Goal: Task Accomplishment & Management: Manage account settings

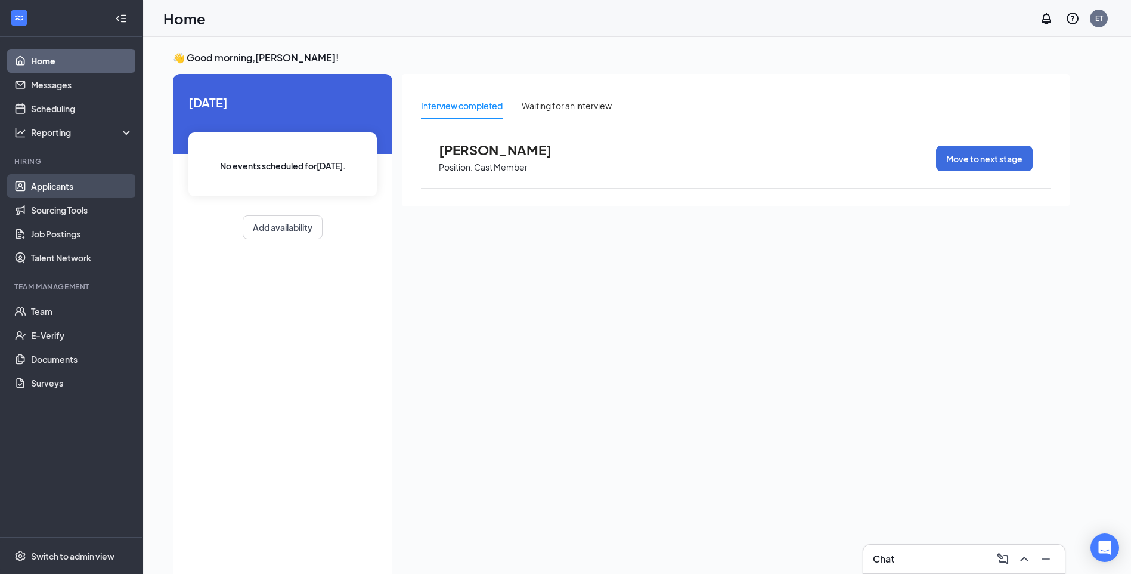
click at [41, 184] on link "Applicants" at bounding box center [82, 186] width 102 height 24
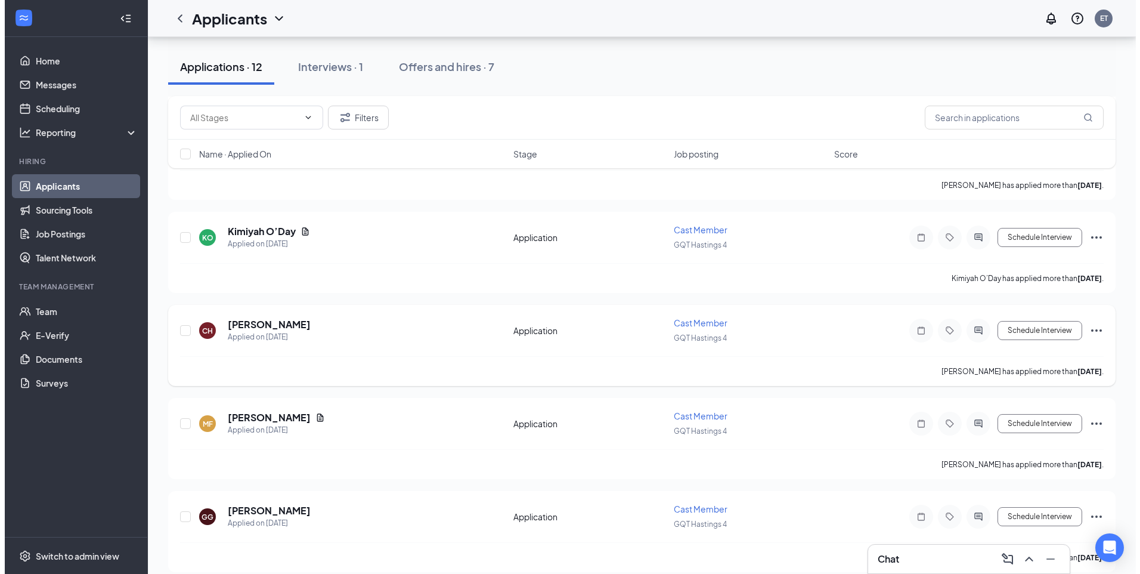
scroll to position [238, 0]
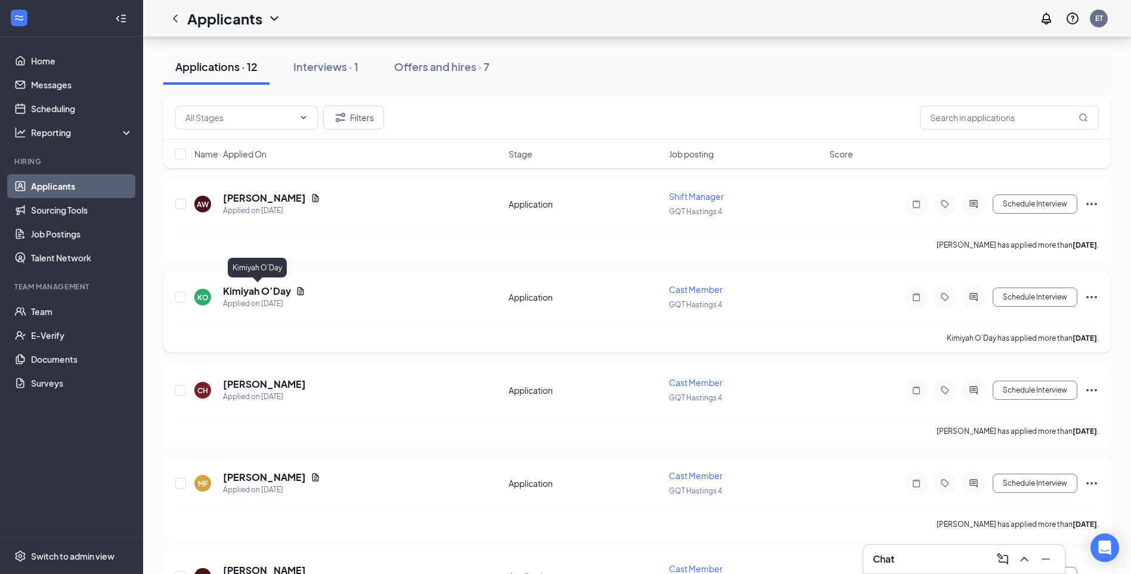
click at [272, 292] on h5 "Kimiyah O’Day" at bounding box center [257, 290] width 68 height 13
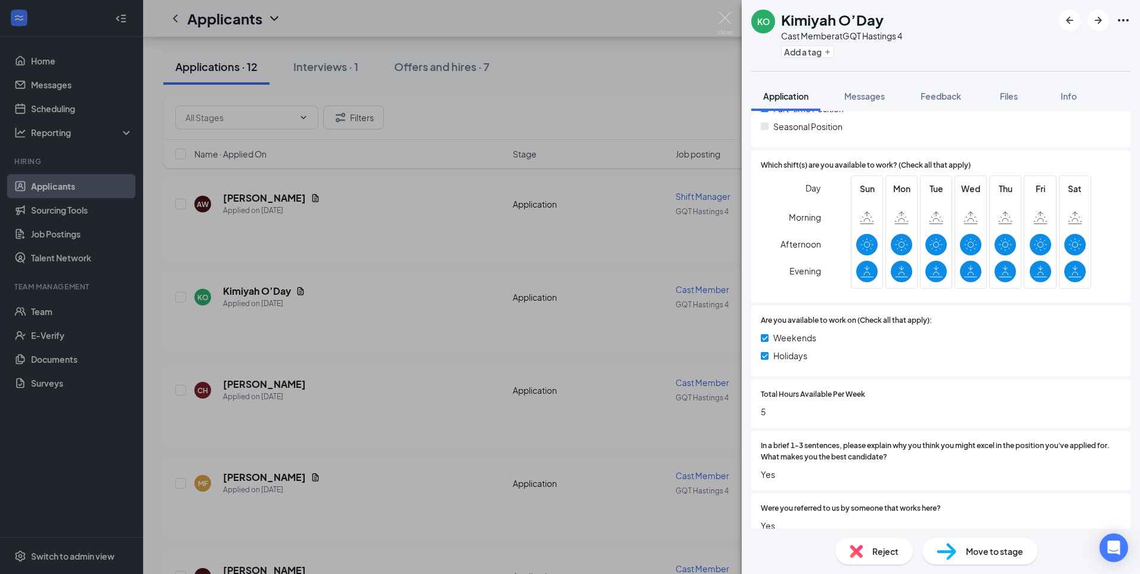
scroll to position [193, 0]
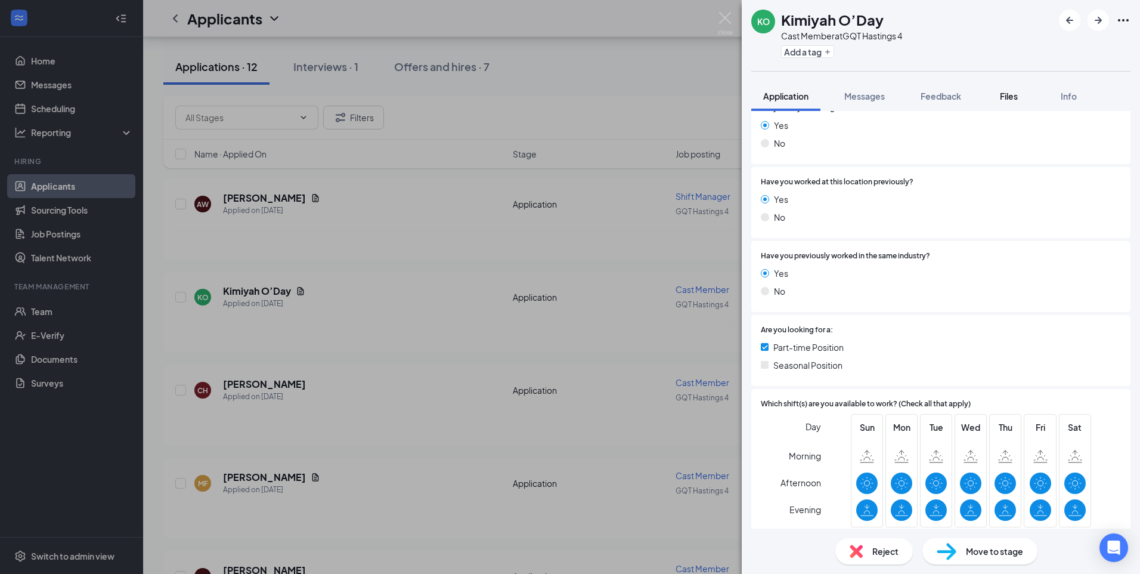
click at [1002, 107] on button "Files" at bounding box center [1009, 96] width 48 height 30
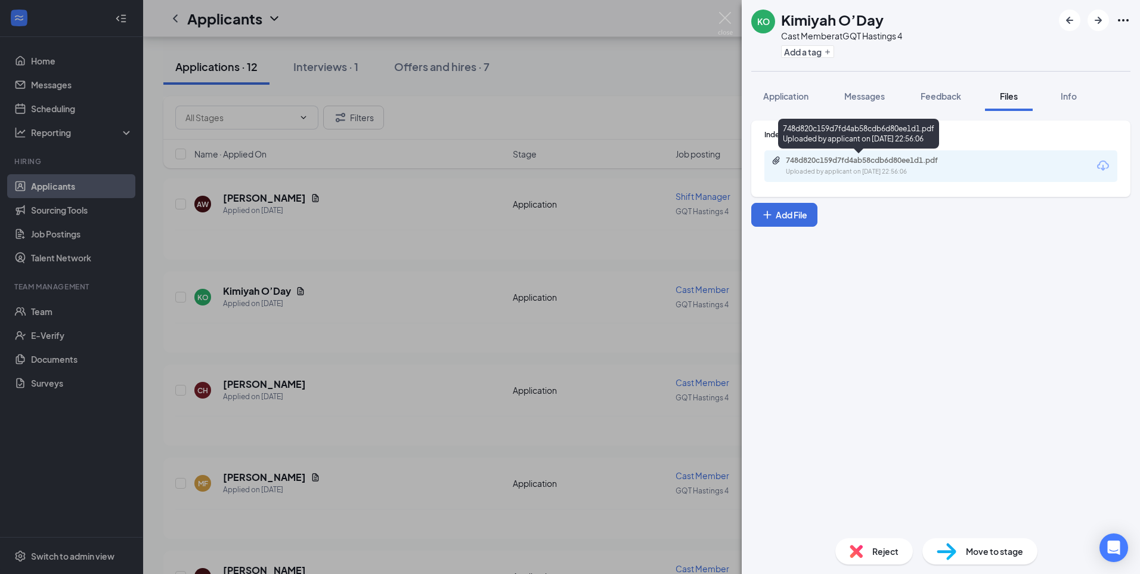
click at [890, 159] on div "748d820c159d7fd4ab58cdb6d80ee1d1.pdf" at bounding box center [869, 161] width 167 height 10
click at [729, 23] on img at bounding box center [725, 23] width 15 height 23
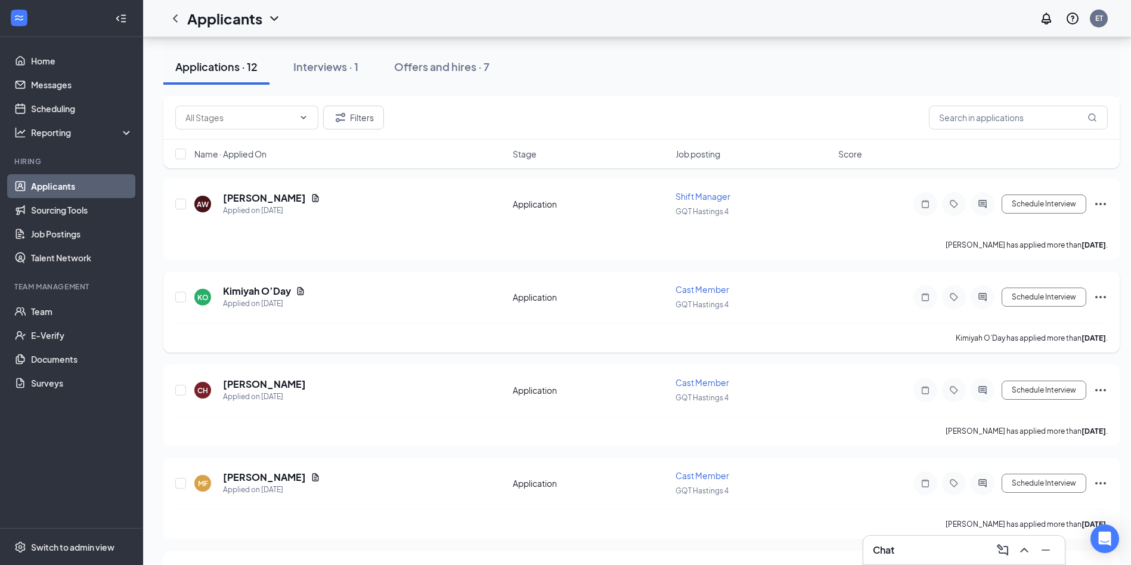
click at [1098, 296] on icon "Ellipses" at bounding box center [1101, 297] width 14 height 14
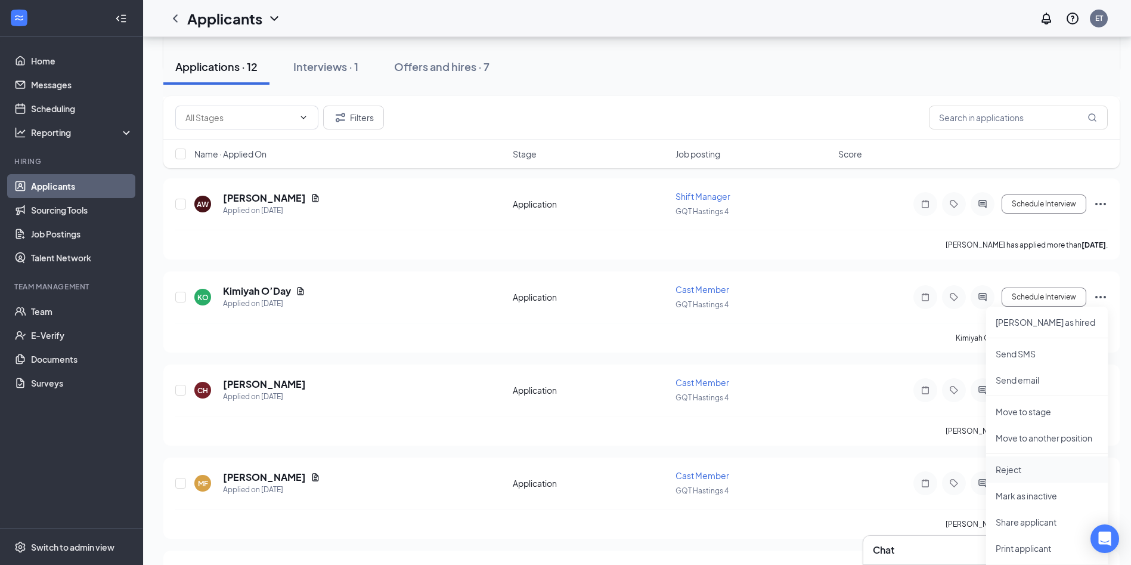
click at [1029, 475] on p "Reject" at bounding box center [1047, 469] width 103 height 12
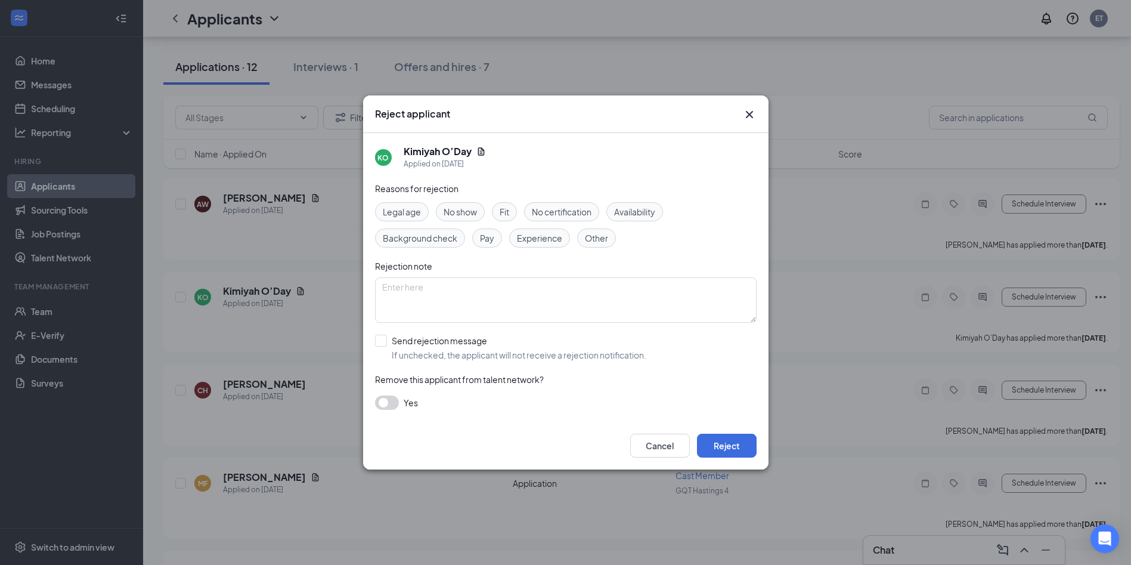
click at [642, 211] on span "Availability" at bounding box center [634, 211] width 41 height 13
click at [744, 451] on button "Reject" at bounding box center [727, 445] width 60 height 24
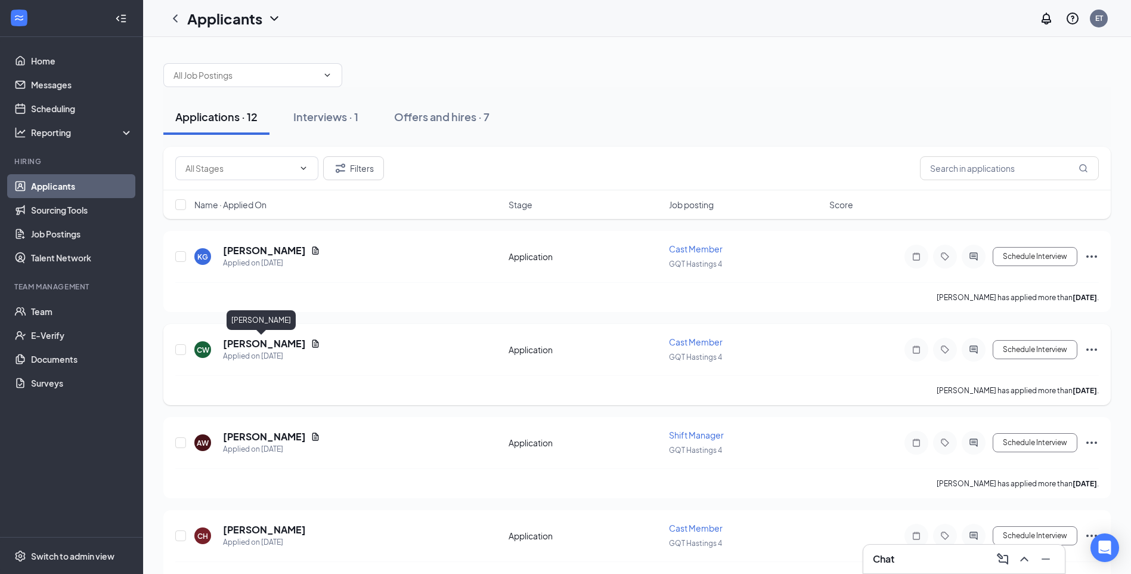
click at [267, 343] on h5 "[PERSON_NAME]" at bounding box center [264, 343] width 83 height 13
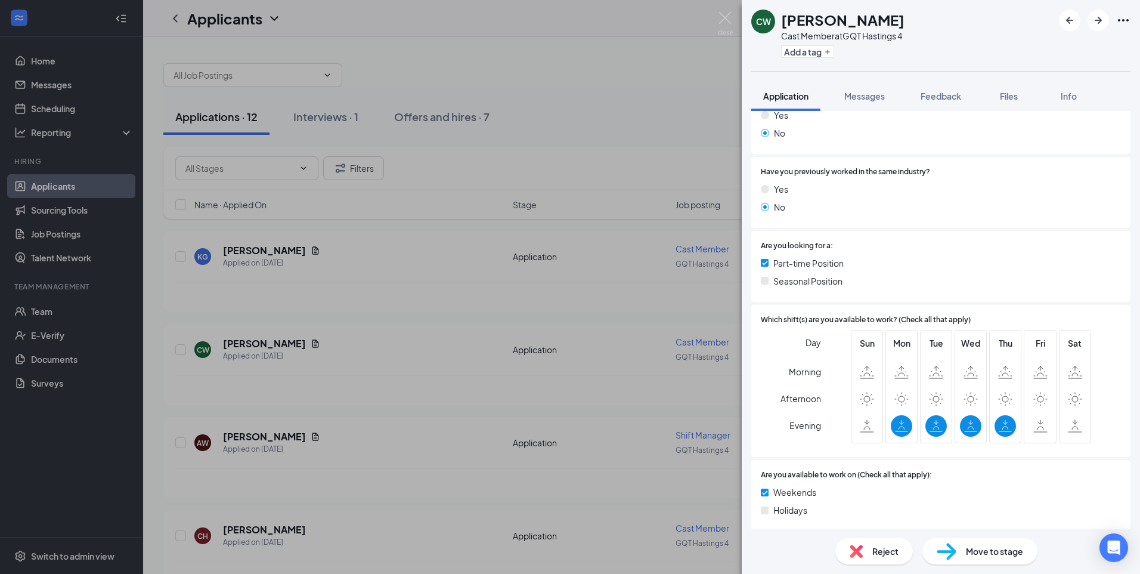
scroll to position [298, 0]
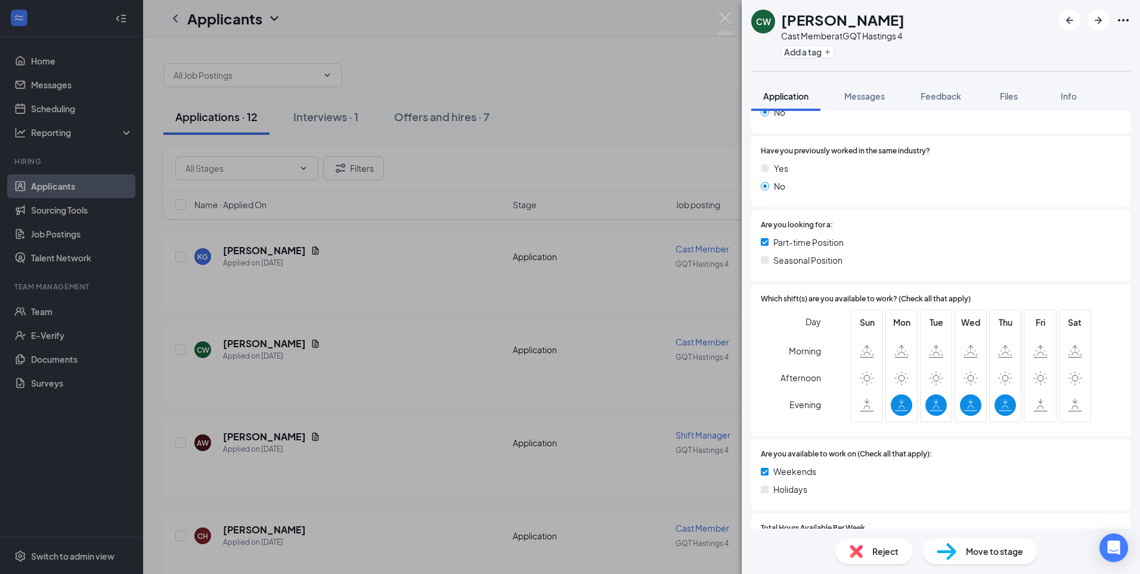
click at [721, 16] on img at bounding box center [725, 23] width 15 height 23
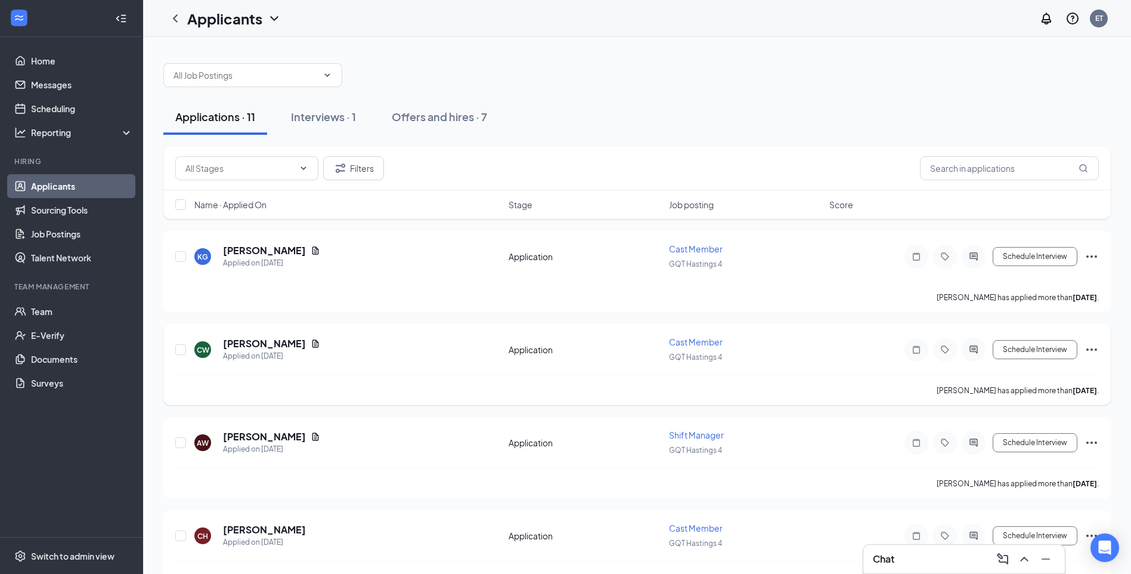
click at [1094, 350] on icon "Ellipses" at bounding box center [1092, 349] width 14 height 14
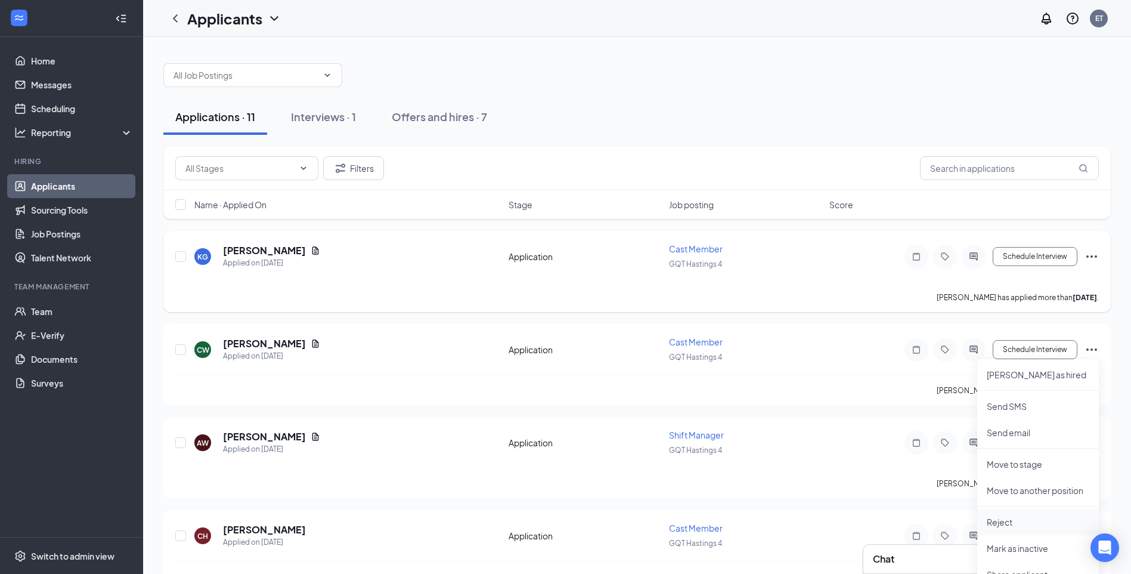
click at [1015, 525] on p "Reject" at bounding box center [1038, 522] width 103 height 12
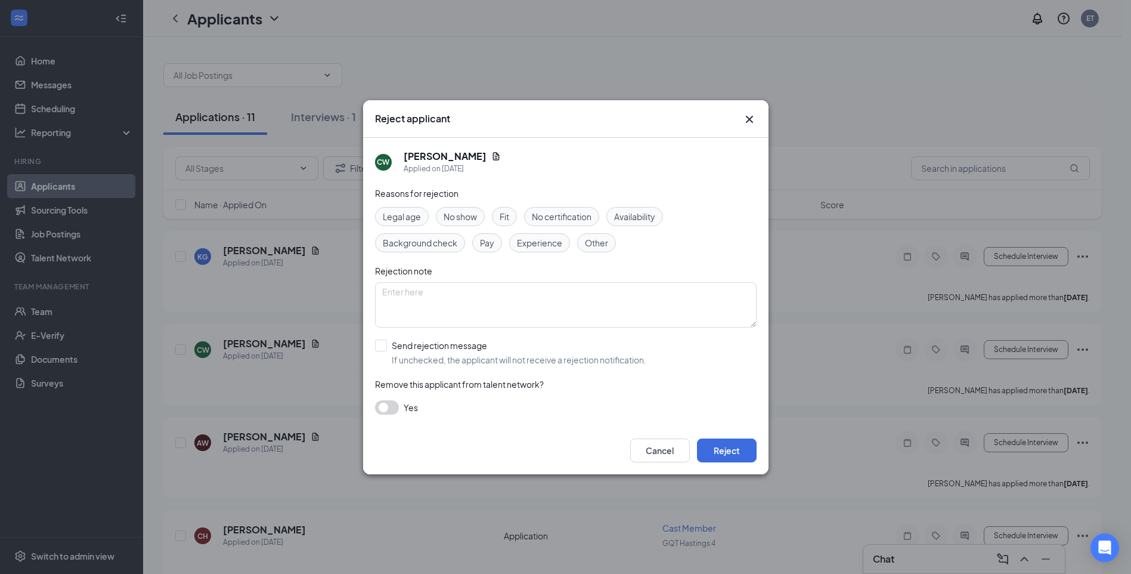
click at [649, 210] on span "Availability" at bounding box center [634, 216] width 41 height 13
click at [741, 450] on button "Reject" at bounding box center [727, 450] width 60 height 24
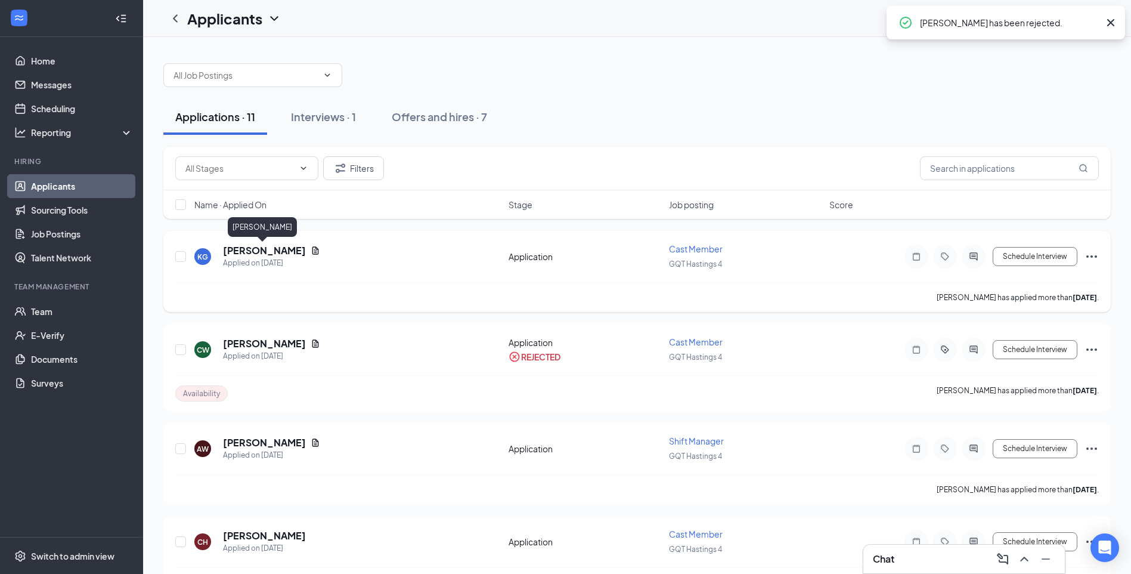
click at [268, 246] on h5 "[PERSON_NAME]" at bounding box center [264, 250] width 83 height 13
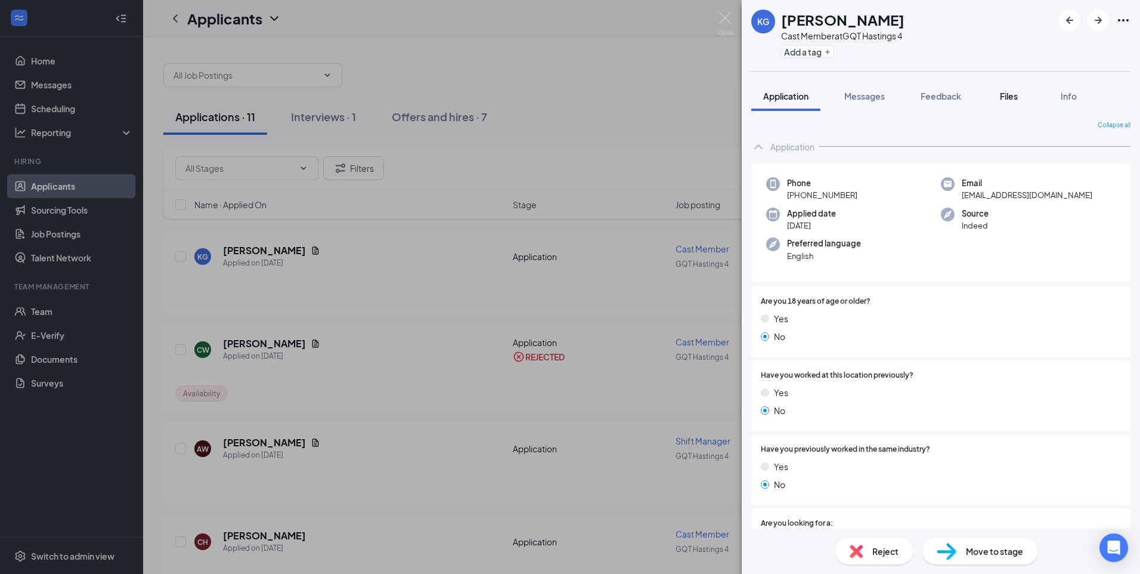
click at [1006, 98] on span "Files" at bounding box center [1009, 96] width 18 height 11
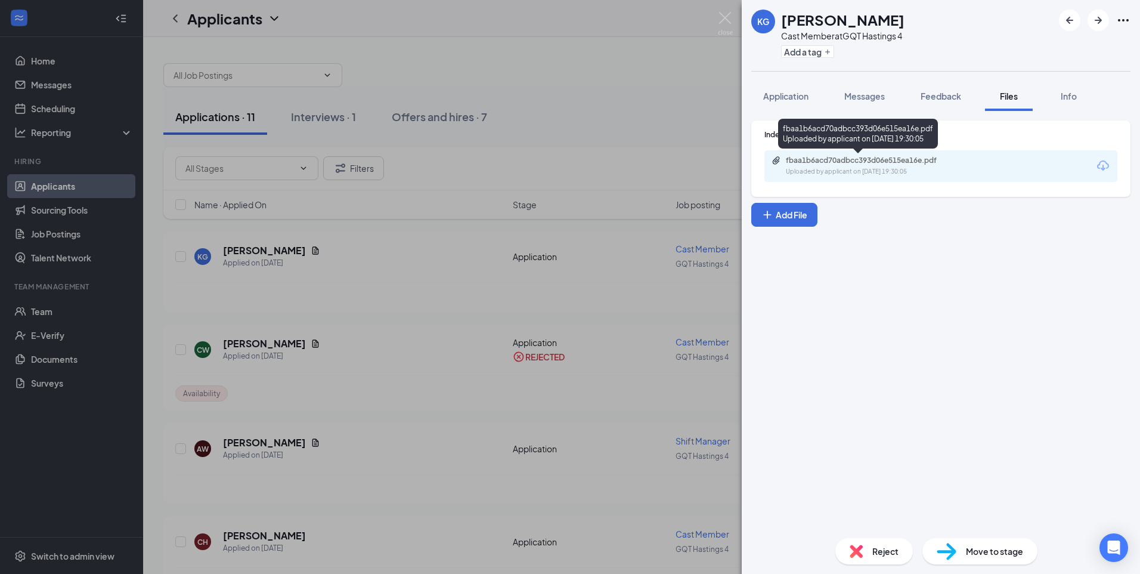
click at [866, 157] on div "fbaa1b6acd70adbcc393d06e515ea16e.pdf" at bounding box center [869, 161] width 167 height 10
click at [792, 99] on span "Application" at bounding box center [785, 96] width 45 height 11
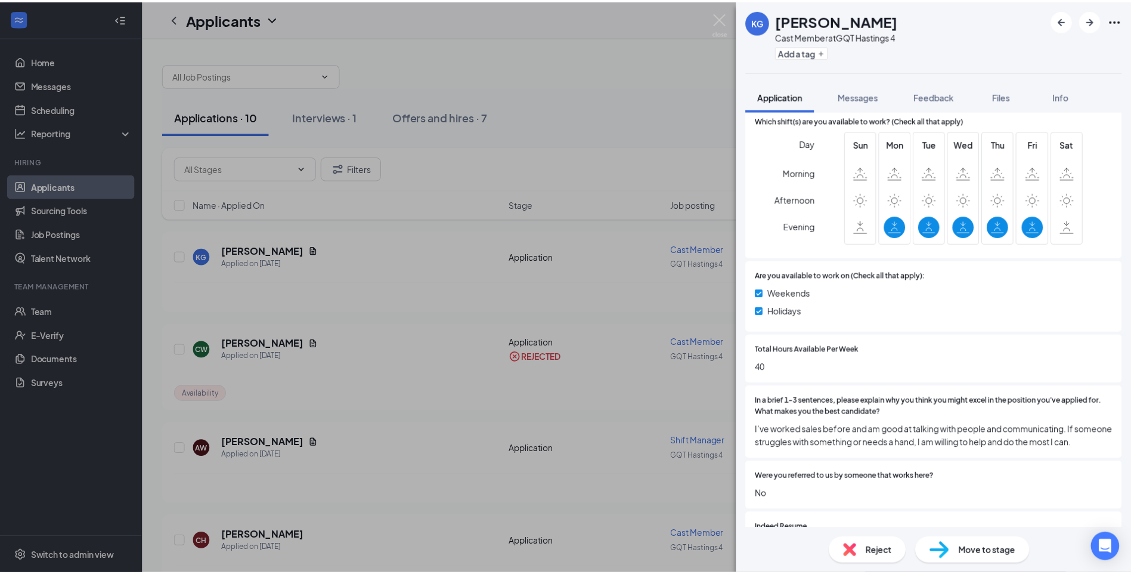
scroll to position [477, 0]
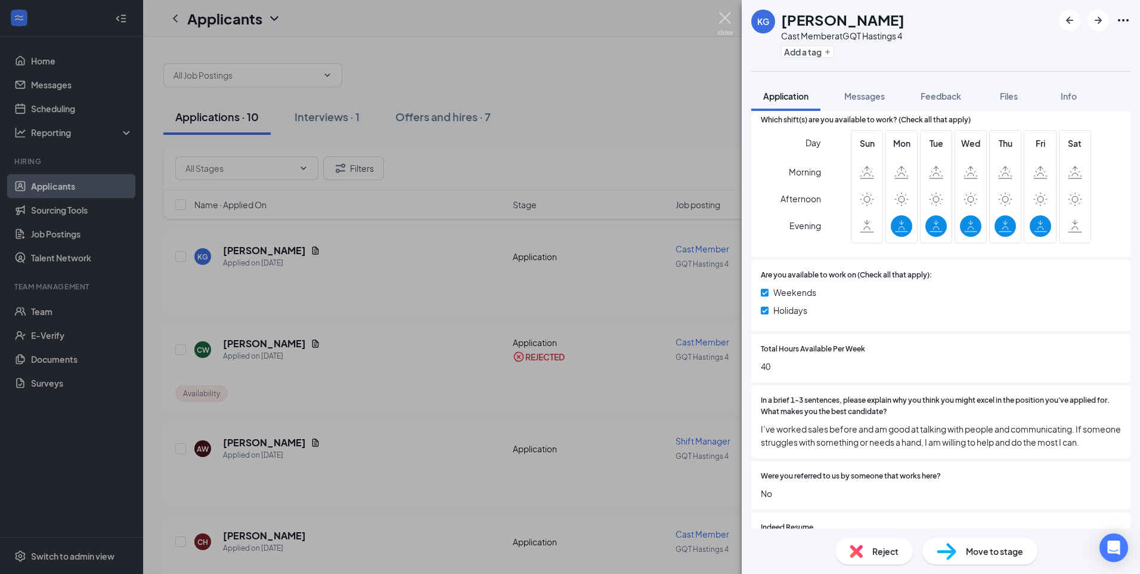
click at [729, 17] on img at bounding box center [725, 23] width 15 height 23
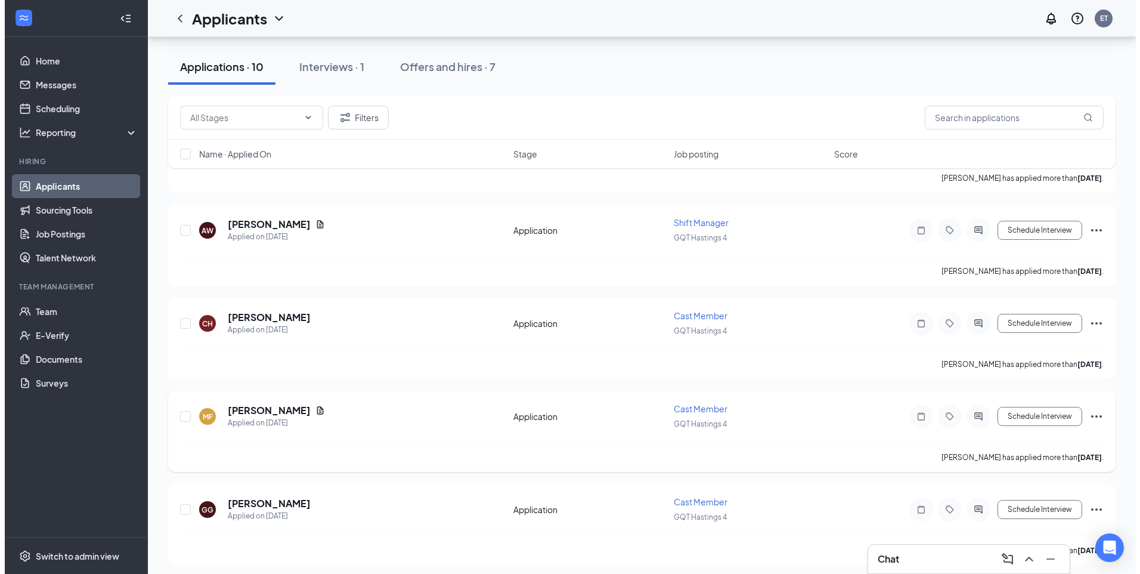
scroll to position [238, 0]
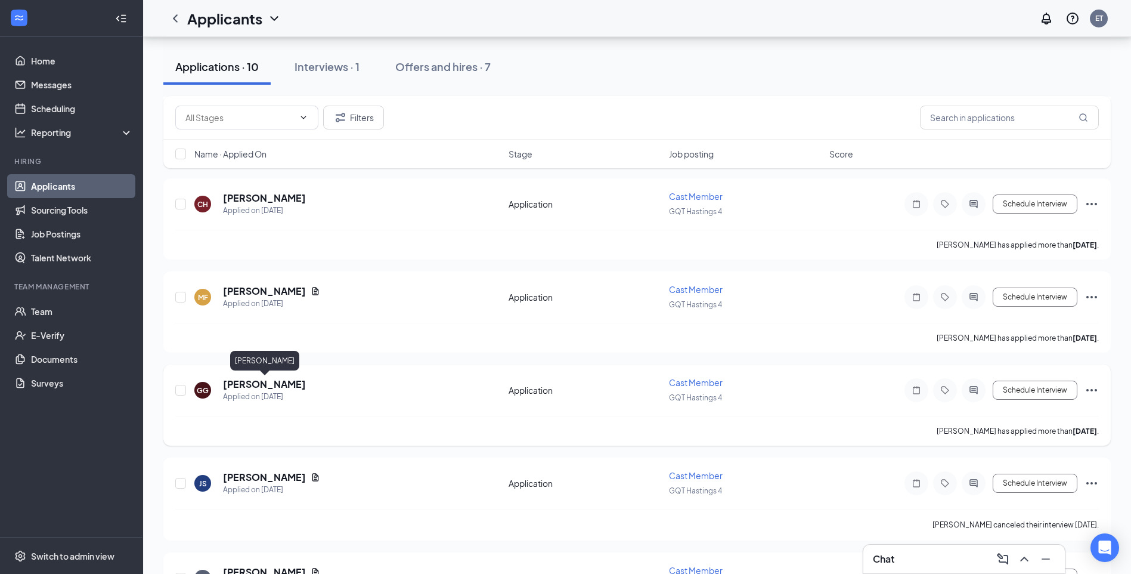
click at [282, 384] on h5 "[PERSON_NAME]" at bounding box center [264, 383] width 83 height 13
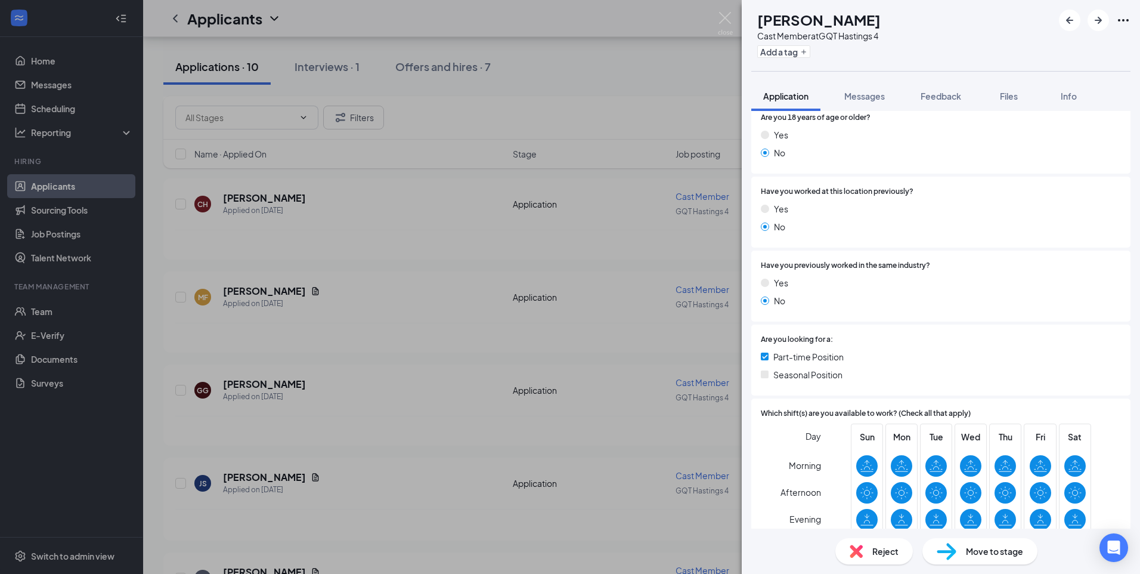
scroll to position [60, 0]
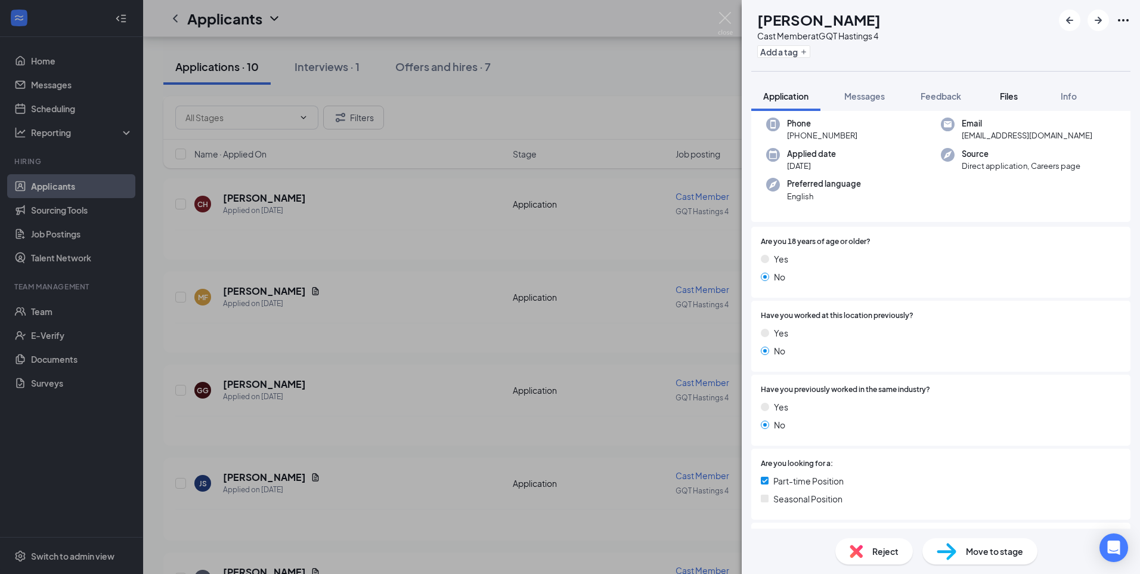
click at [1008, 100] on span "Files" at bounding box center [1009, 96] width 18 height 11
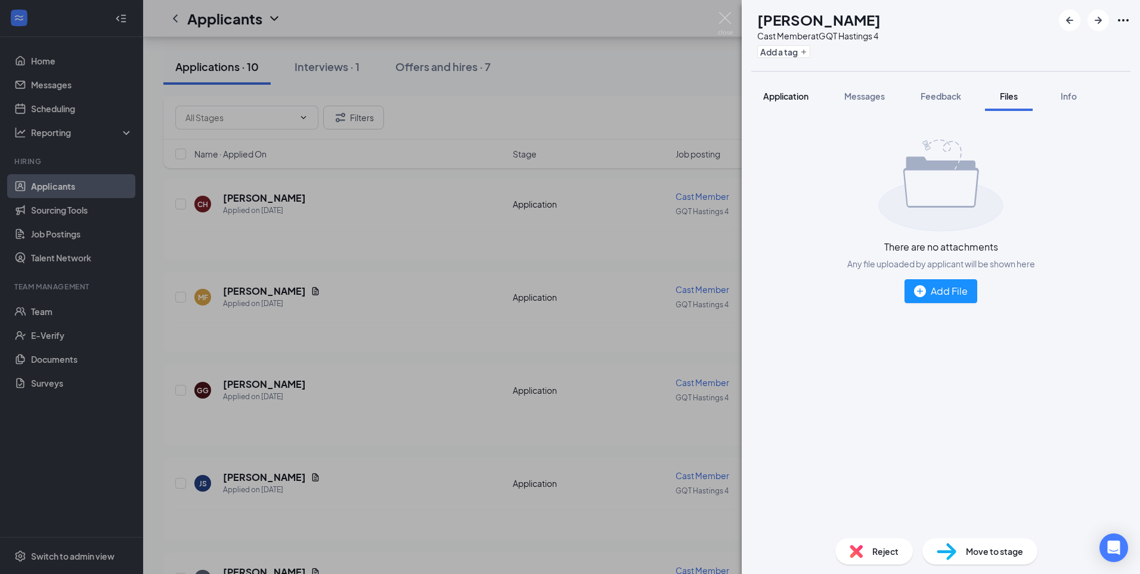
click at [782, 92] on span "Application" at bounding box center [785, 96] width 45 height 11
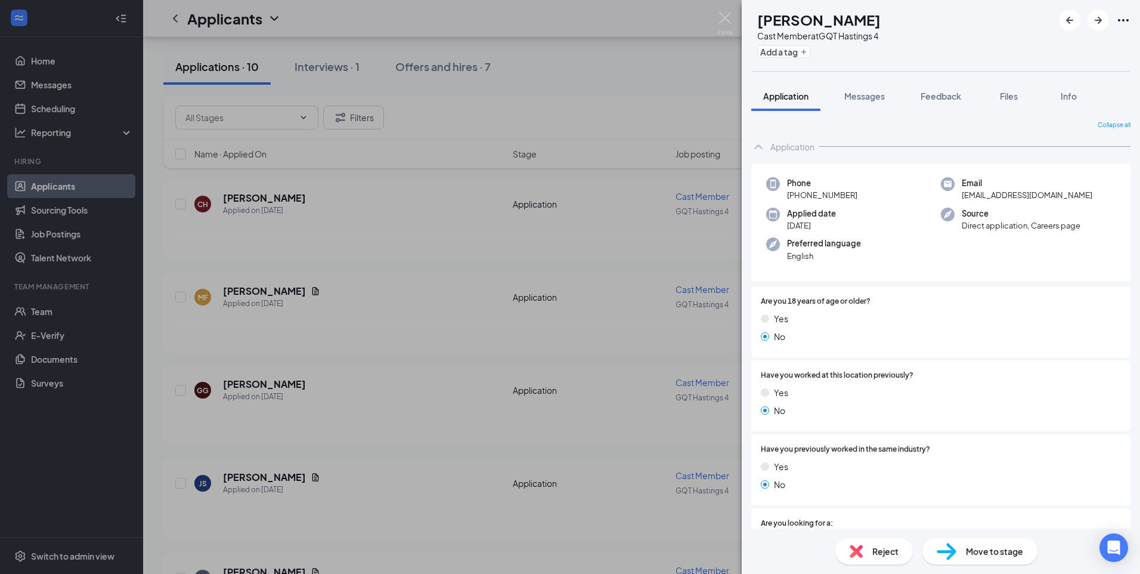
click at [614, 295] on div "[PERSON_NAME] Cast Member at GQT Hastings 4 Add a tag Application Messages Feed…" at bounding box center [570, 287] width 1140 height 574
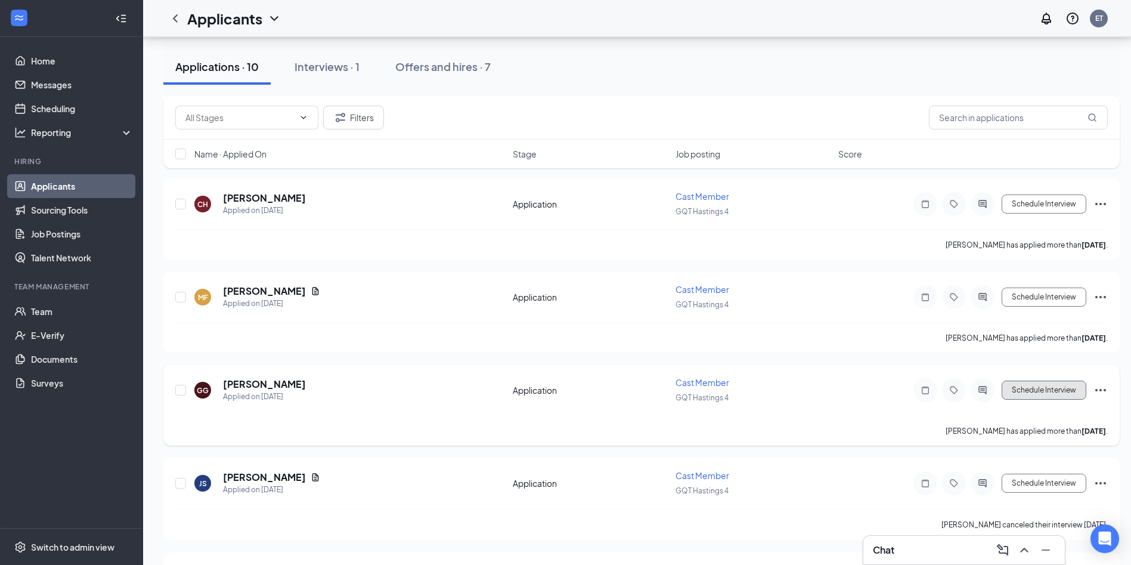
click at [1056, 390] on button "Schedule Interview" at bounding box center [1044, 389] width 85 height 19
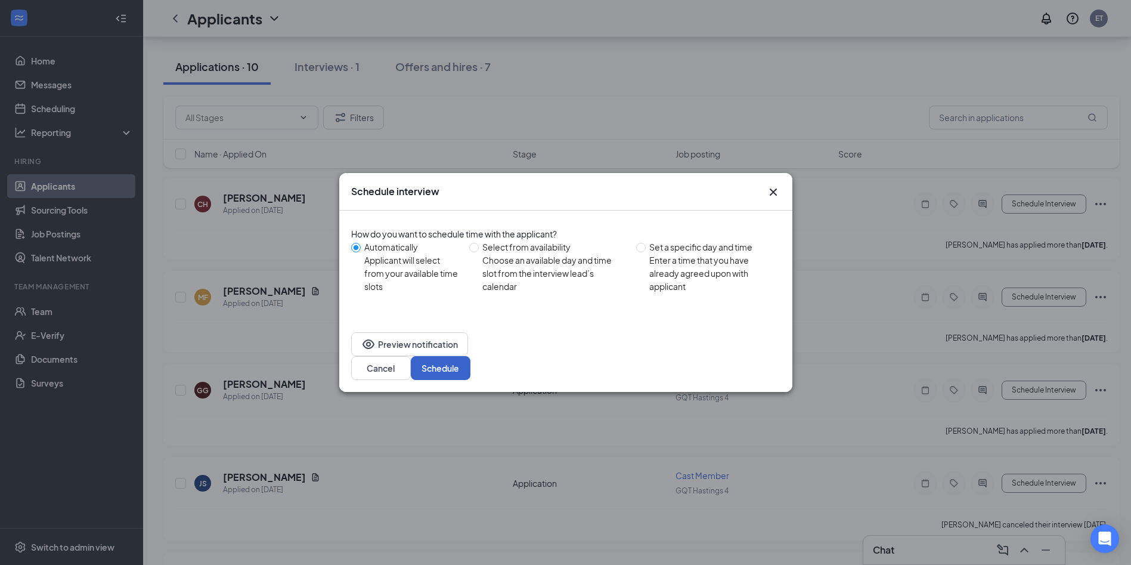
click at [470, 356] on button "Schedule" at bounding box center [441, 368] width 60 height 24
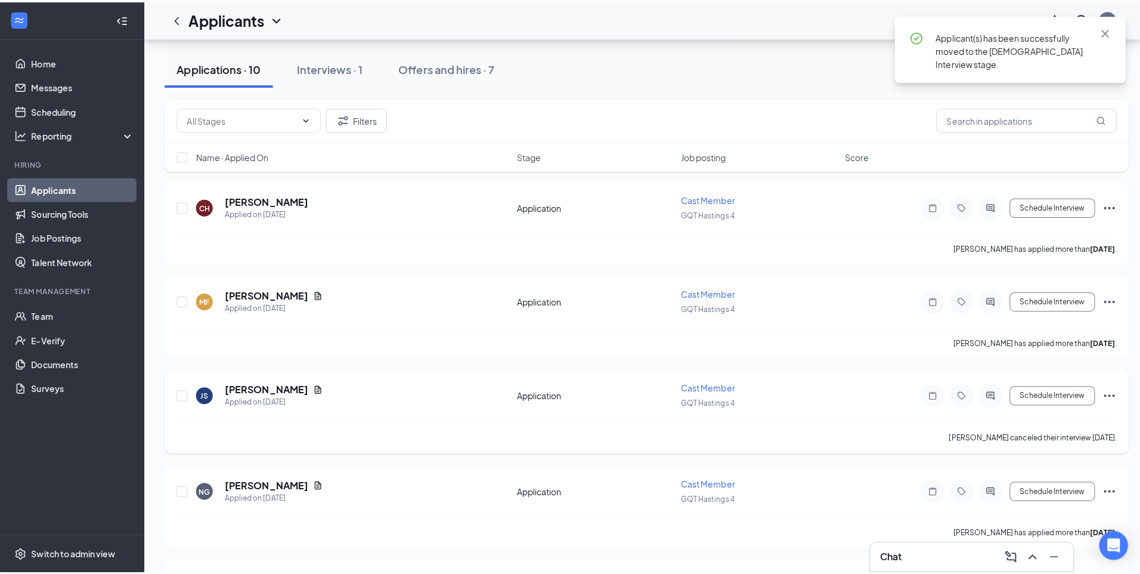
scroll to position [298, 0]
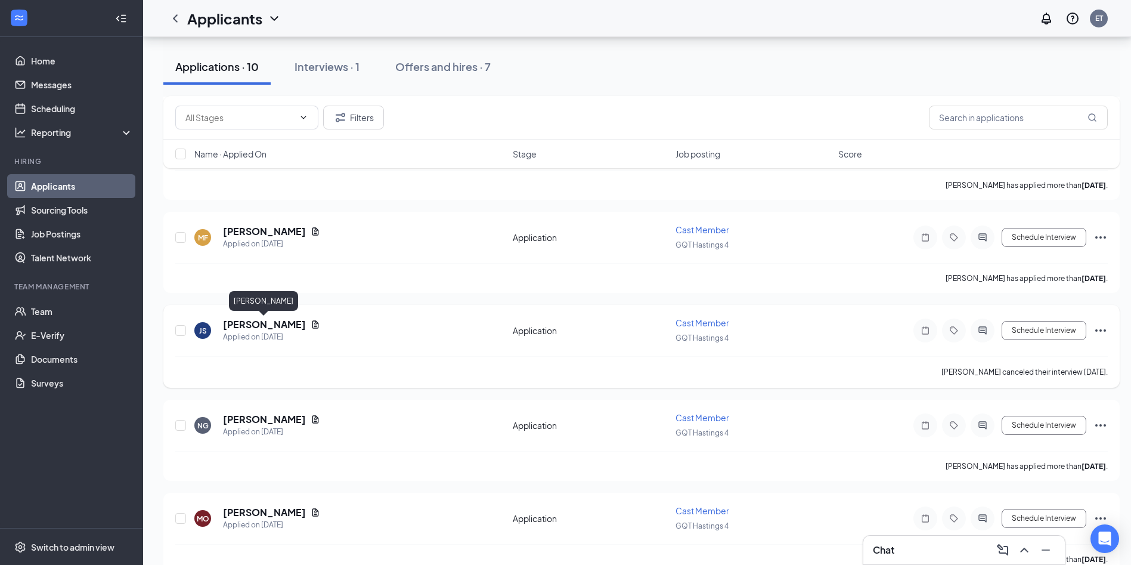
click at [292, 328] on h5 "[PERSON_NAME]" at bounding box center [264, 324] width 83 height 13
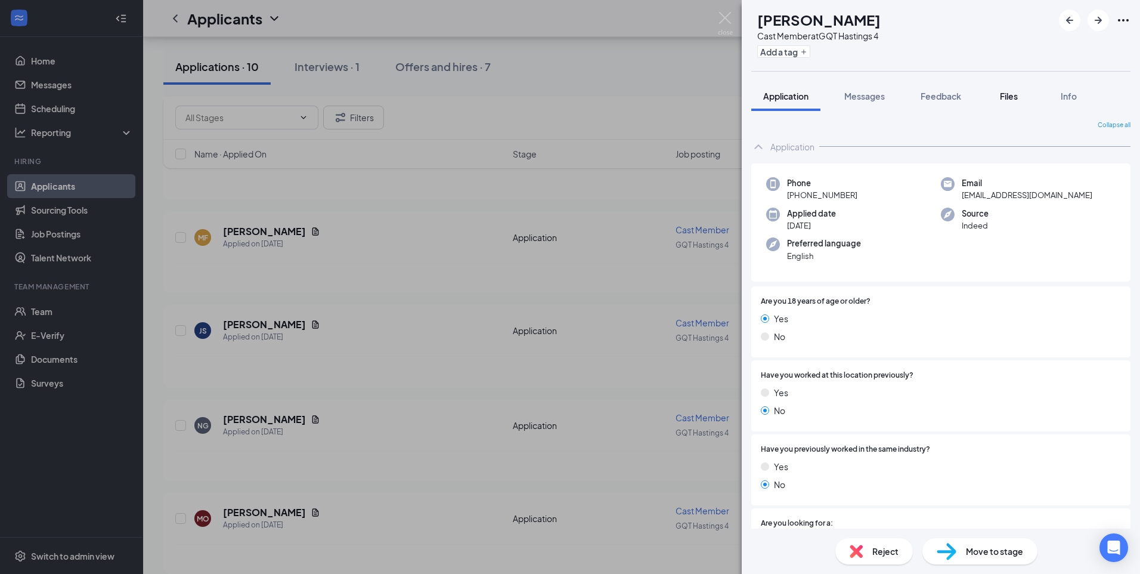
click at [1005, 103] on button "Files" at bounding box center [1009, 96] width 48 height 30
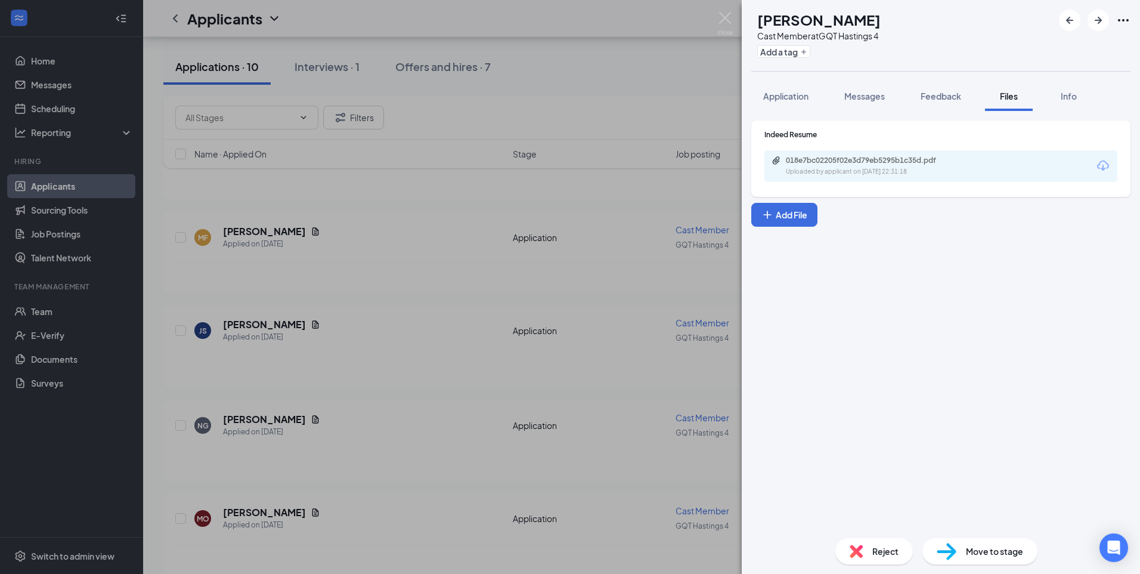
click at [889, 155] on div "018e7bc02205f02e3d79eb5295b1c35d.pdf Uploaded by applicant on [DATE] 22:31:18" at bounding box center [940, 166] width 353 height 32
click at [894, 169] on div "Uploaded by applicant on [DATE] 22:31:18" at bounding box center [875, 172] width 179 height 10
click at [732, 32] on img at bounding box center [725, 23] width 15 height 23
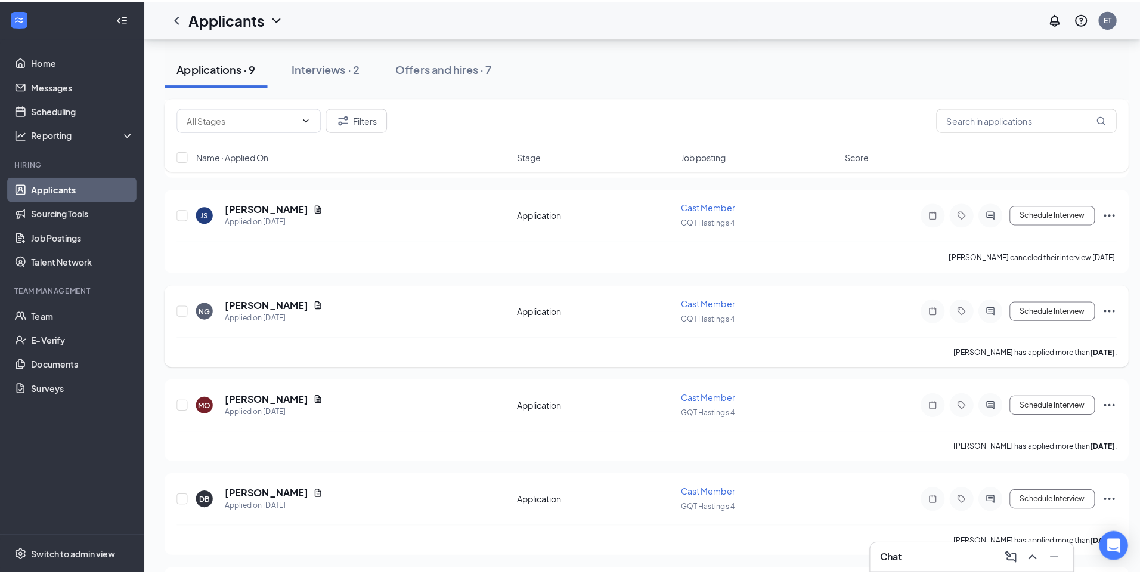
scroll to position [417, 0]
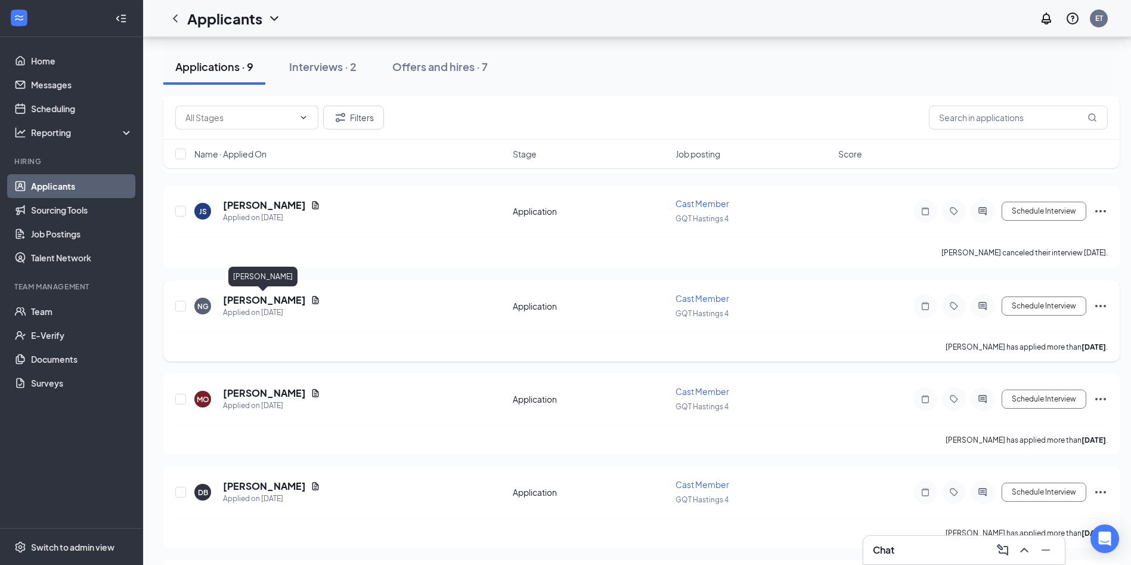
click at [259, 296] on h5 "[PERSON_NAME]" at bounding box center [264, 299] width 83 height 13
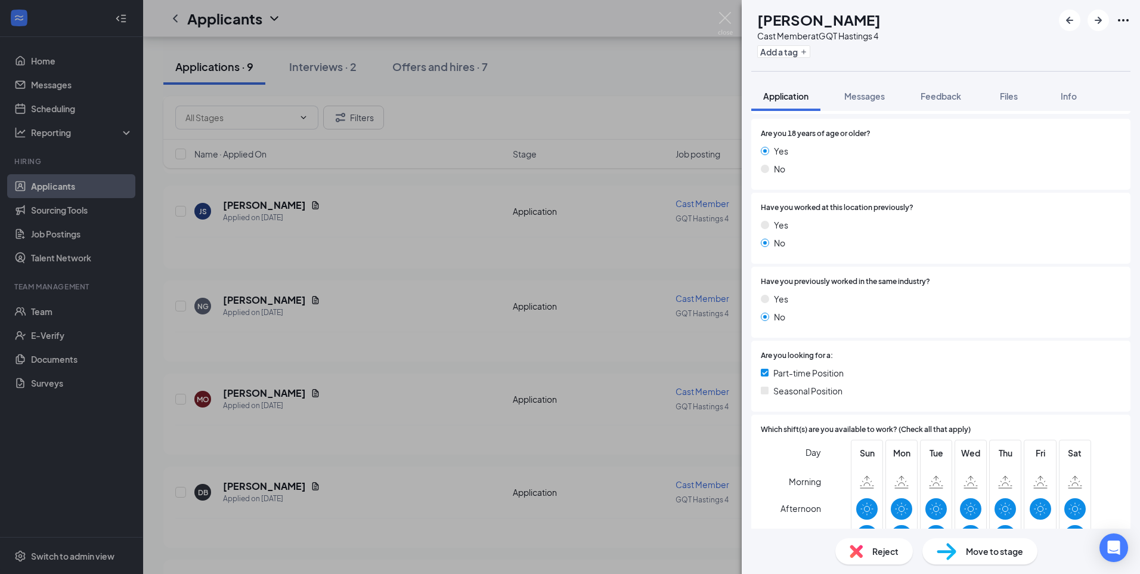
scroll to position [358, 0]
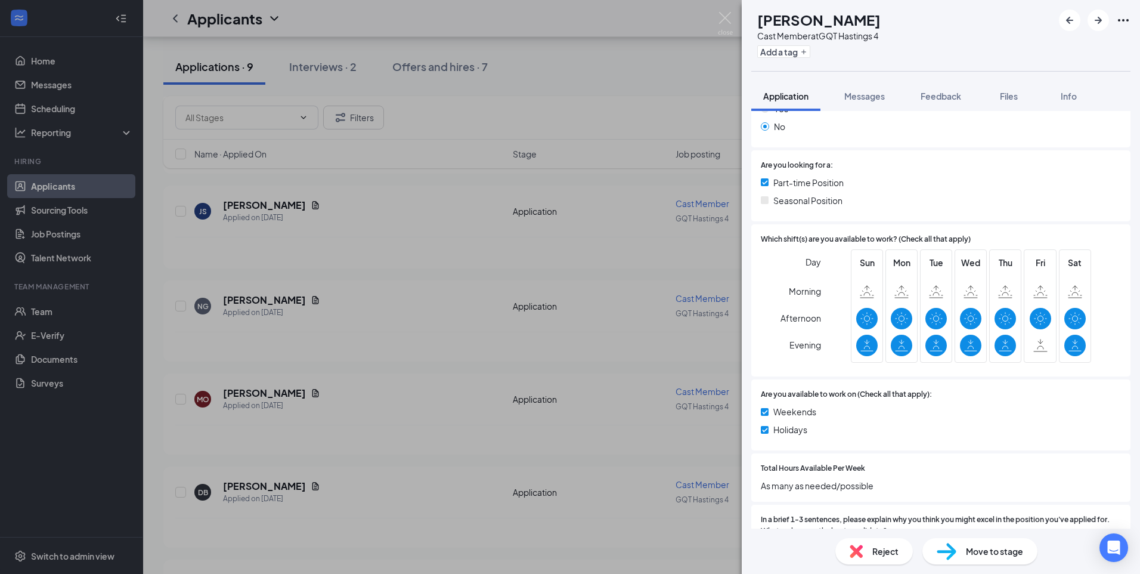
click at [389, 330] on div "NG [PERSON_NAME] Cast Member at GQT Hastings 4 Add a tag Application Messages F…" at bounding box center [570, 287] width 1140 height 574
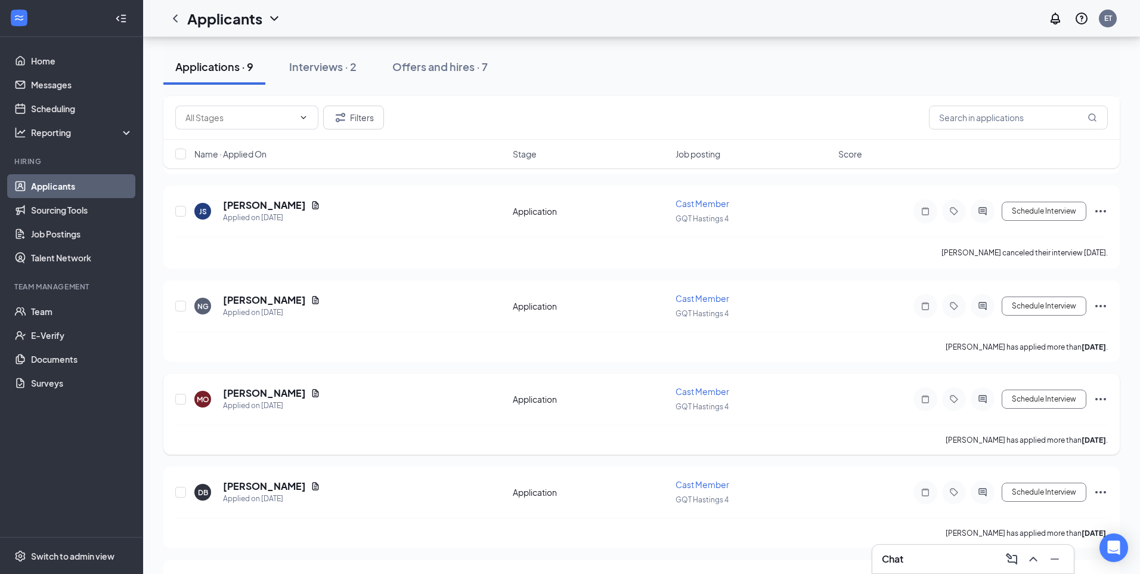
click at [260, 394] on h5 "[PERSON_NAME]" at bounding box center [264, 392] width 83 height 13
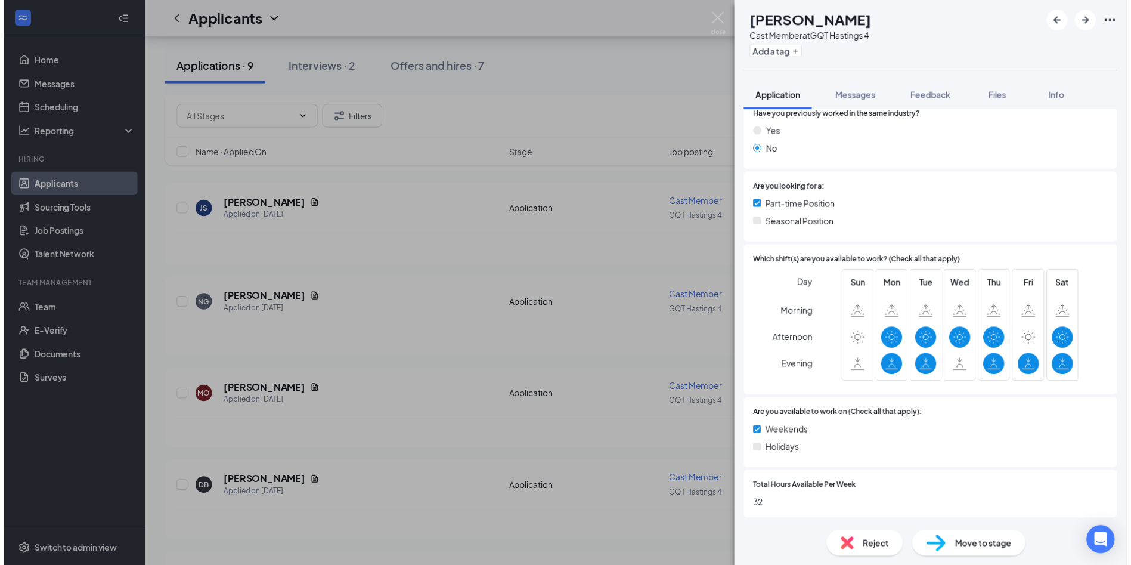
scroll to position [358, 0]
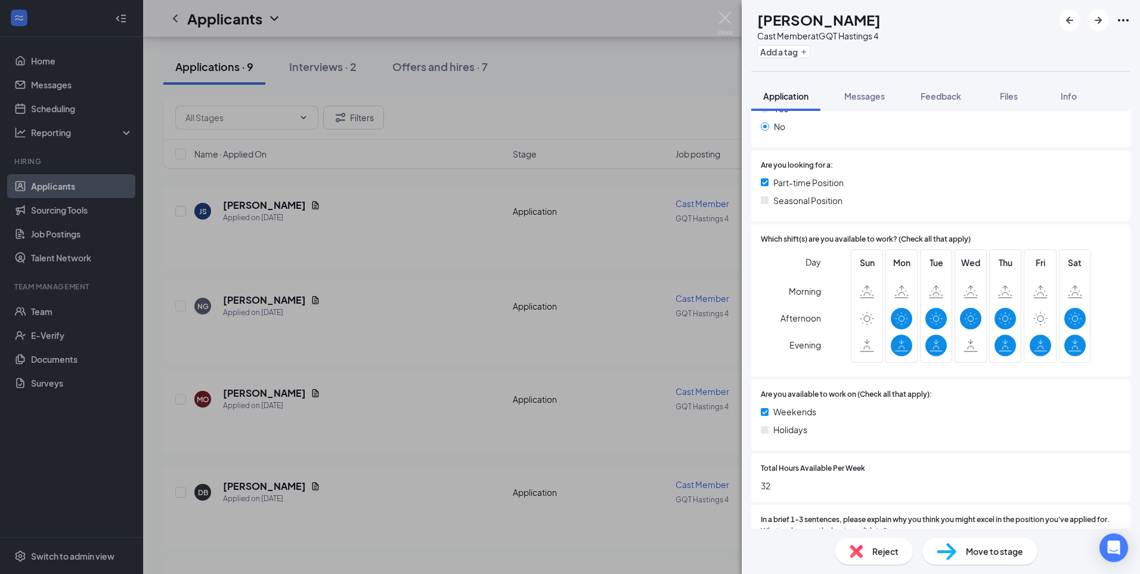
click at [574, 361] on div "MO [PERSON_NAME] Cast Member at GQT Hastings 4 Add a tag Application Messages F…" at bounding box center [570, 287] width 1140 height 574
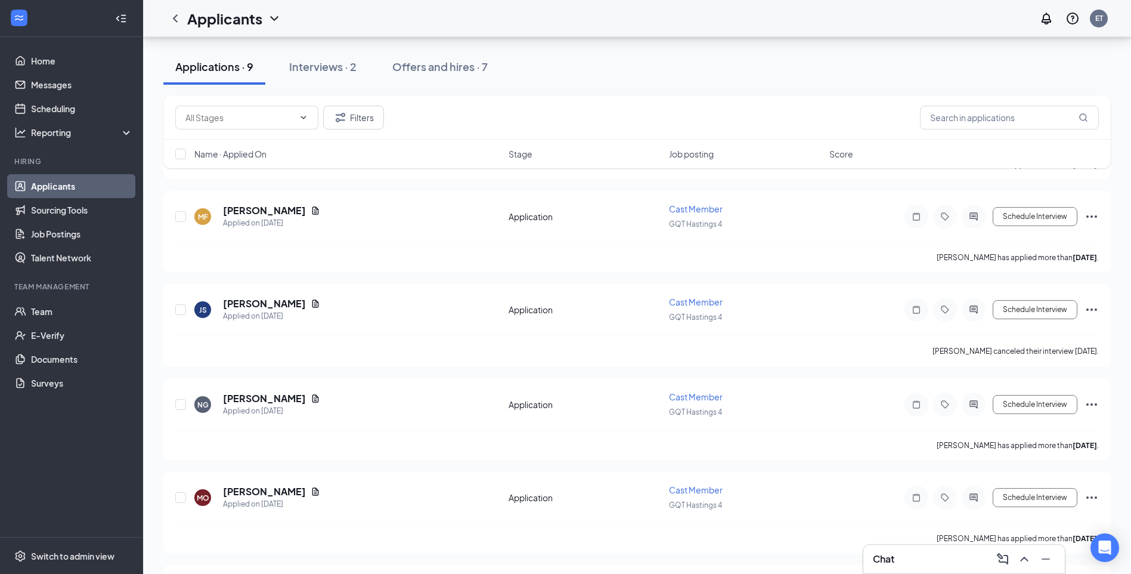
scroll to position [298, 0]
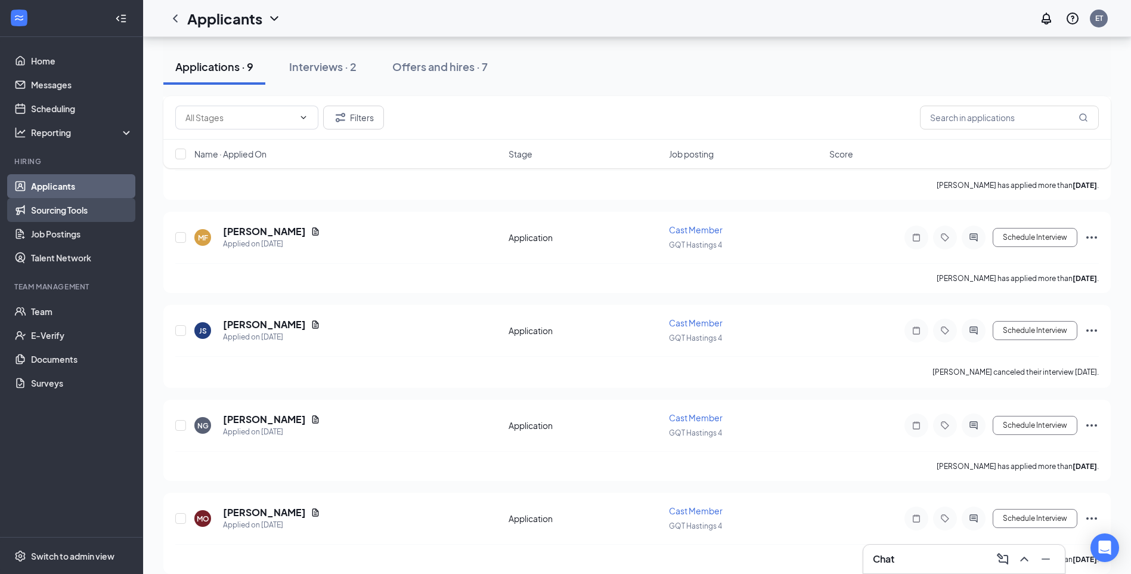
drag, startPoint x: 72, startPoint y: 207, endPoint x: 69, endPoint y: 200, distance: 8.3
click at [72, 207] on link "Sourcing Tools" at bounding box center [82, 210] width 102 height 24
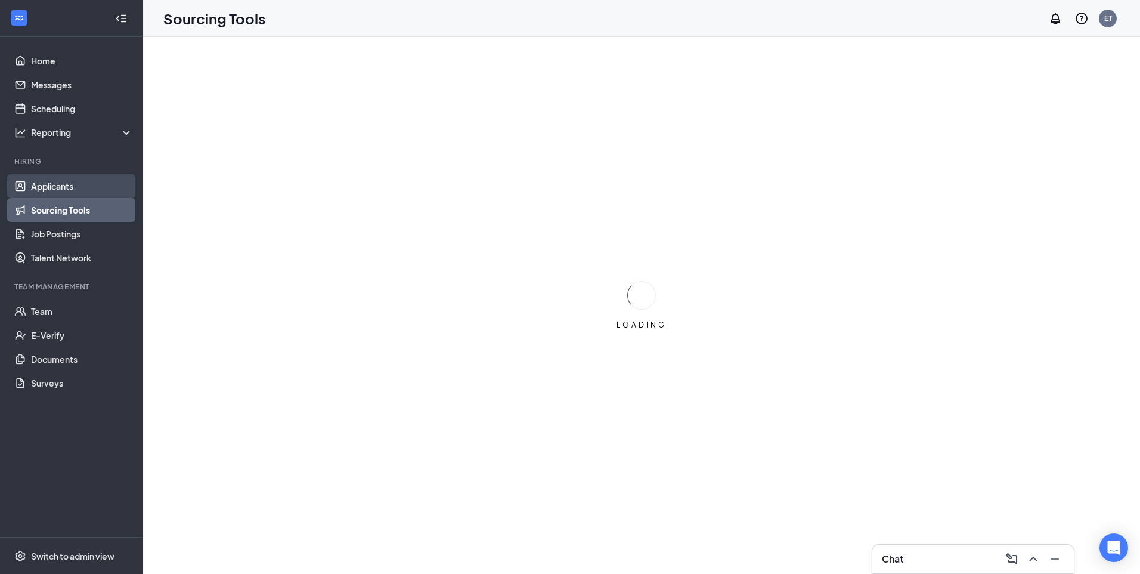
click at [66, 191] on link "Applicants" at bounding box center [82, 186] width 102 height 24
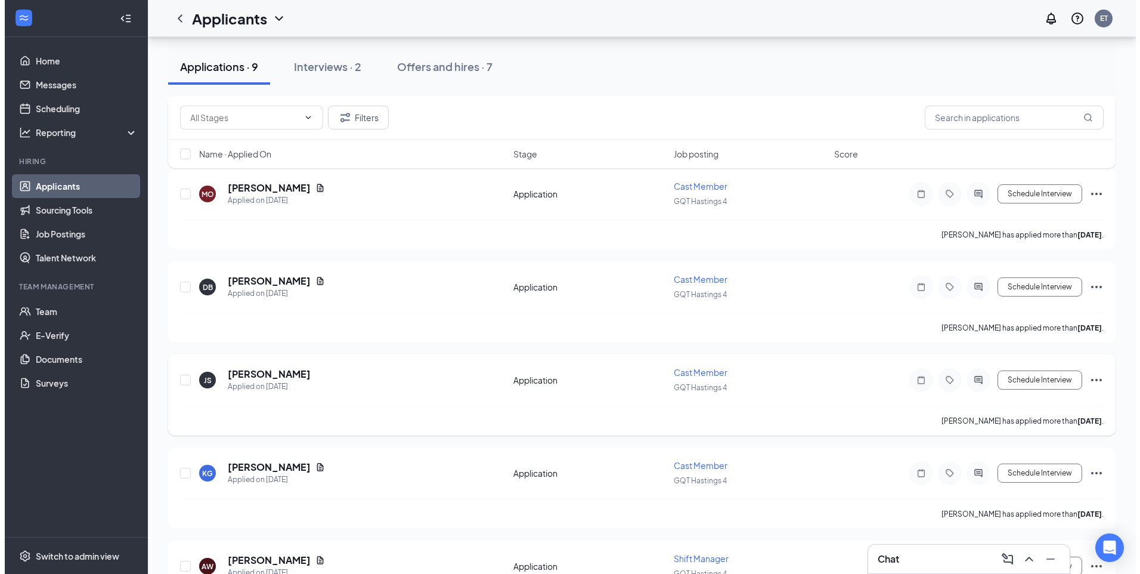
scroll to position [622, 0]
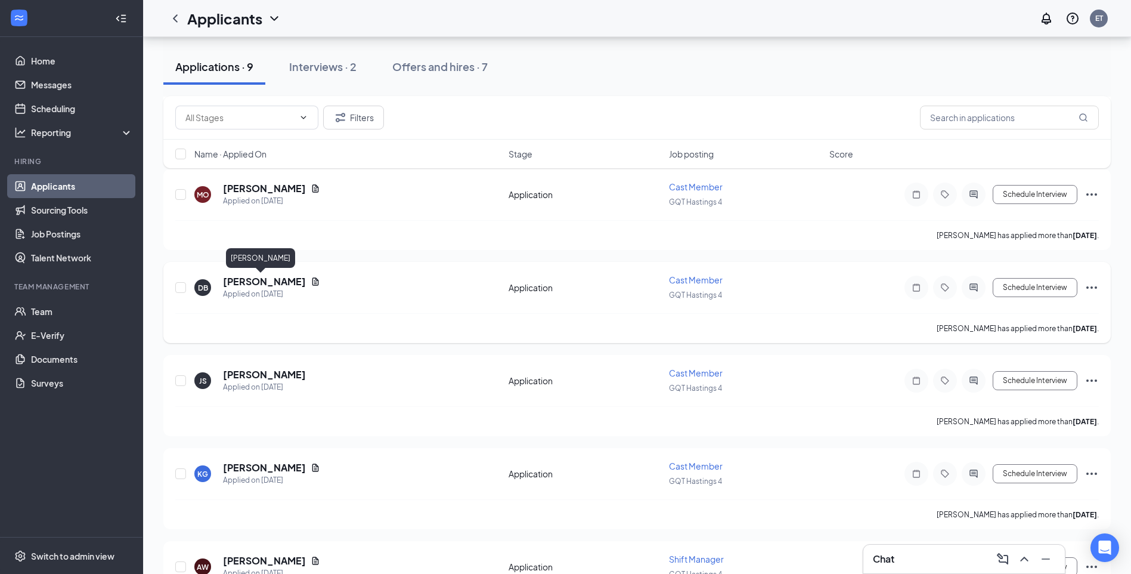
click at [249, 277] on h5 "[PERSON_NAME]" at bounding box center [264, 281] width 83 height 13
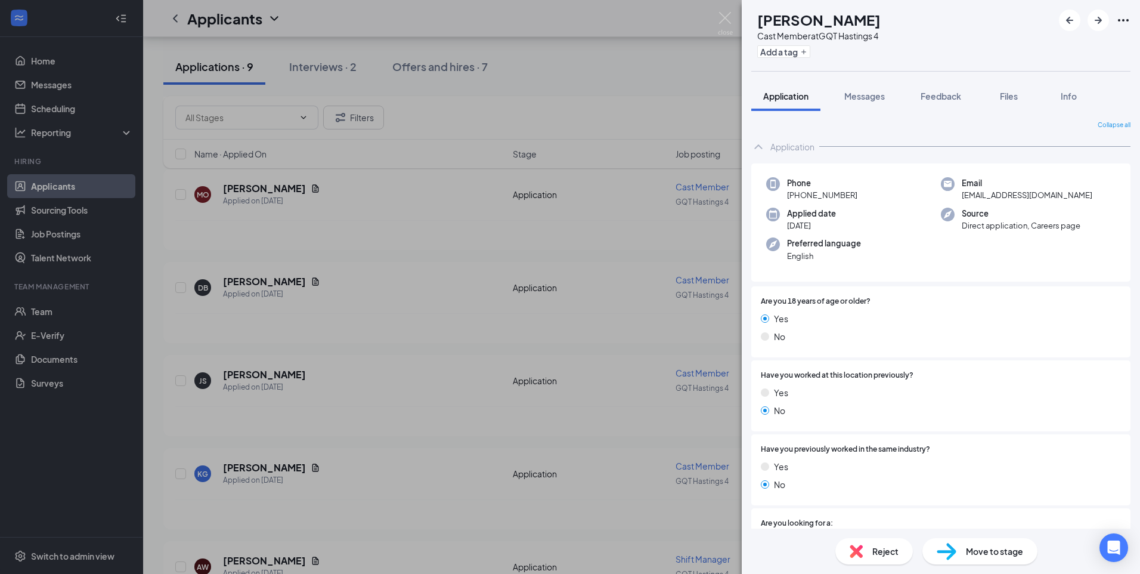
click at [554, 206] on div "DB [PERSON_NAME] Cast Member at GQT Hastings 4 Add a tag Application Messages F…" at bounding box center [570, 287] width 1140 height 574
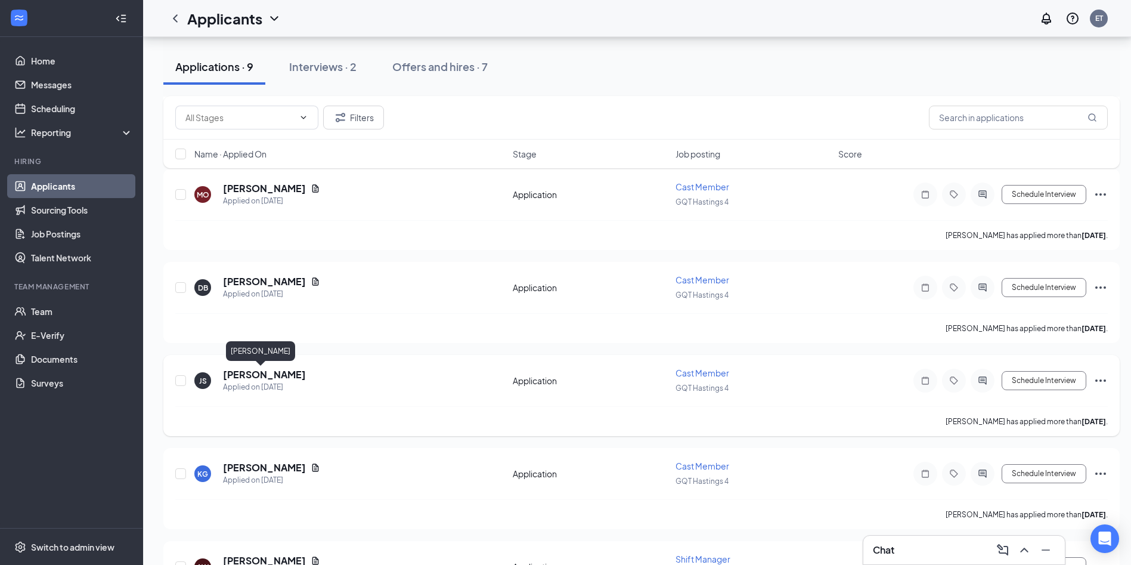
click at [252, 374] on h5 "[PERSON_NAME]" at bounding box center [264, 374] width 83 height 13
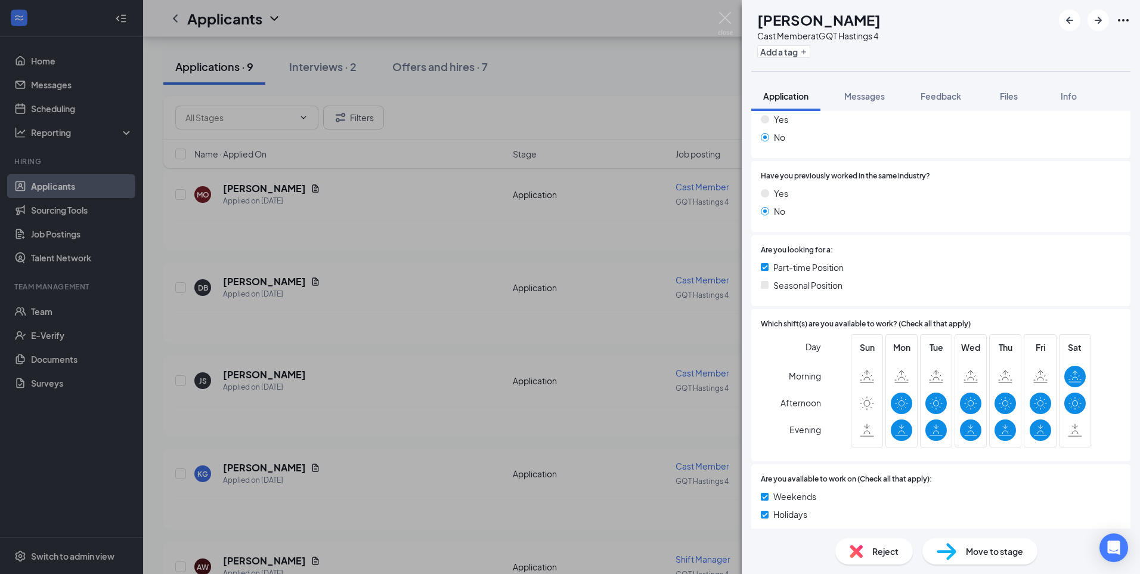
scroll to position [298, 0]
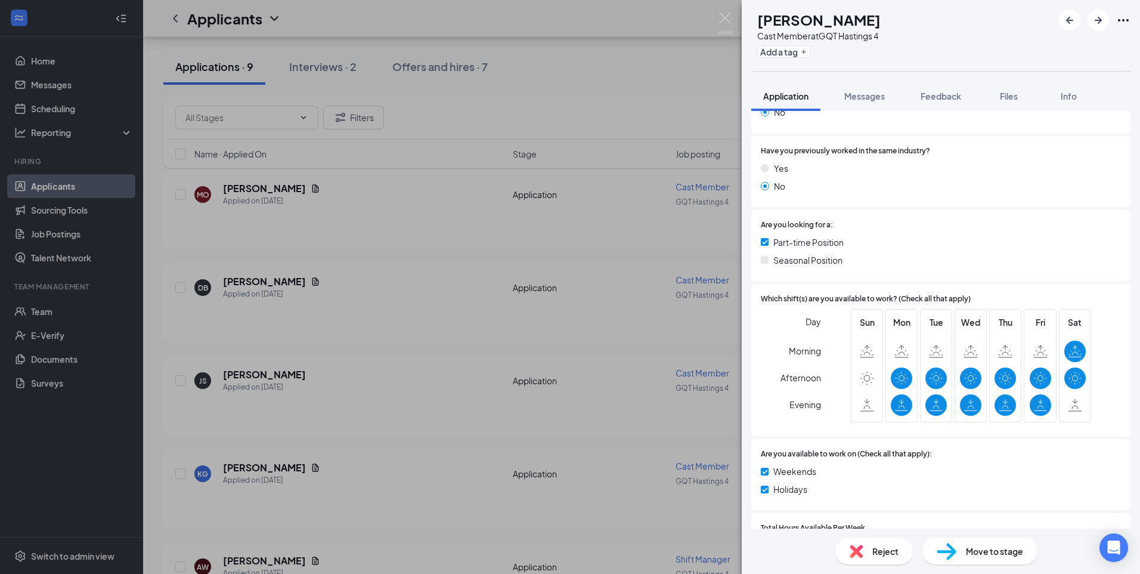
click at [644, 321] on div "JS [PERSON_NAME] Cast Member at GQT Hastings 4 Add a tag Application Messages F…" at bounding box center [570, 287] width 1140 height 574
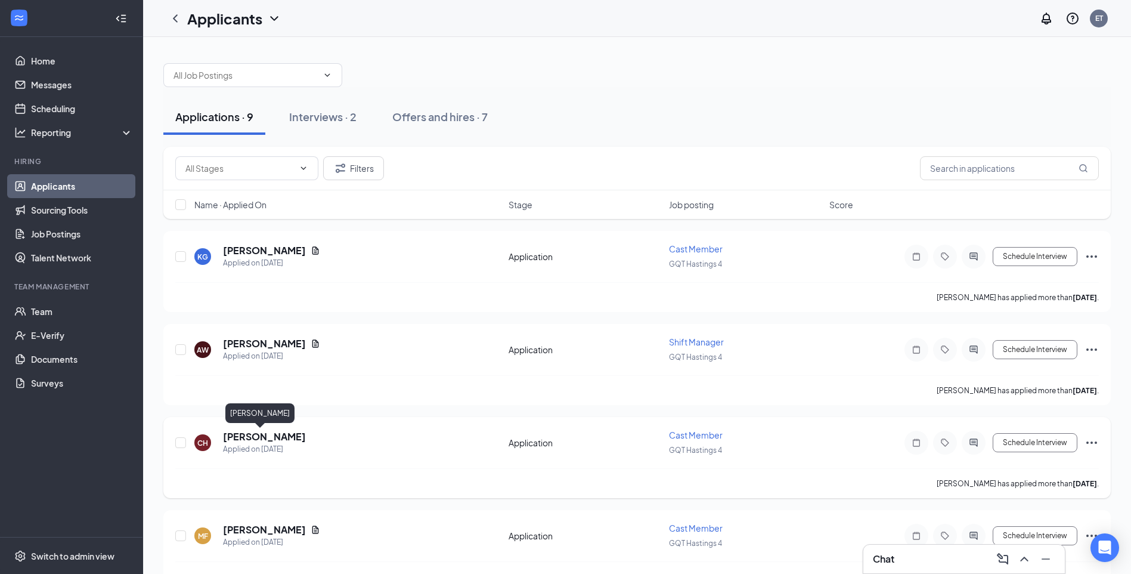
click at [256, 436] on h5 "[PERSON_NAME]" at bounding box center [264, 436] width 83 height 13
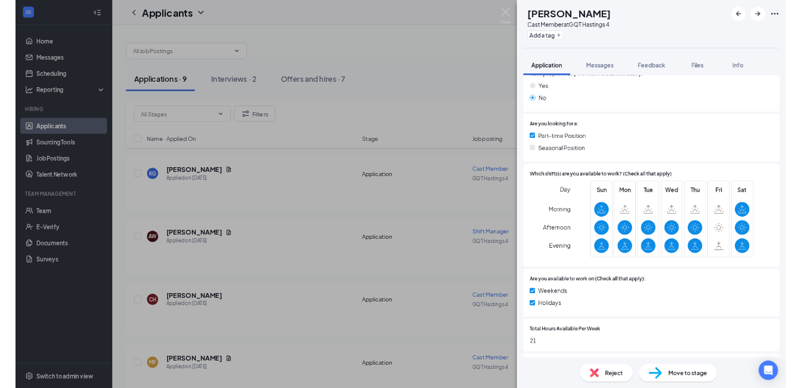
scroll to position [358, 0]
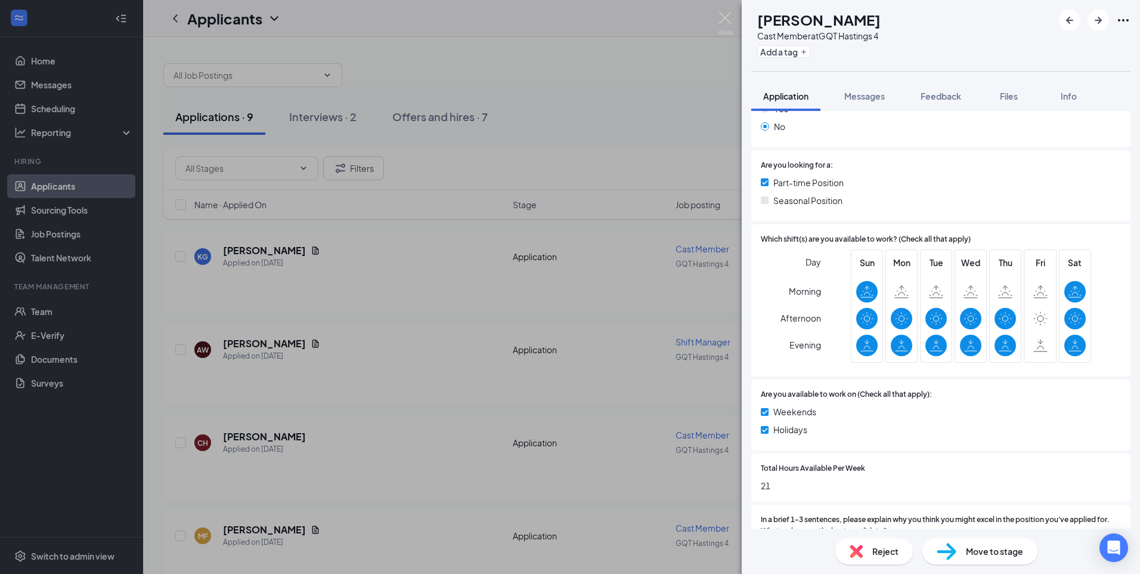
click at [654, 148] on div "CH [PERSON_NAME] Cast Member at GQT Hastings 4 Add a tag Application Messages F…" at bounding box center [570, 287] width 1140 height 574
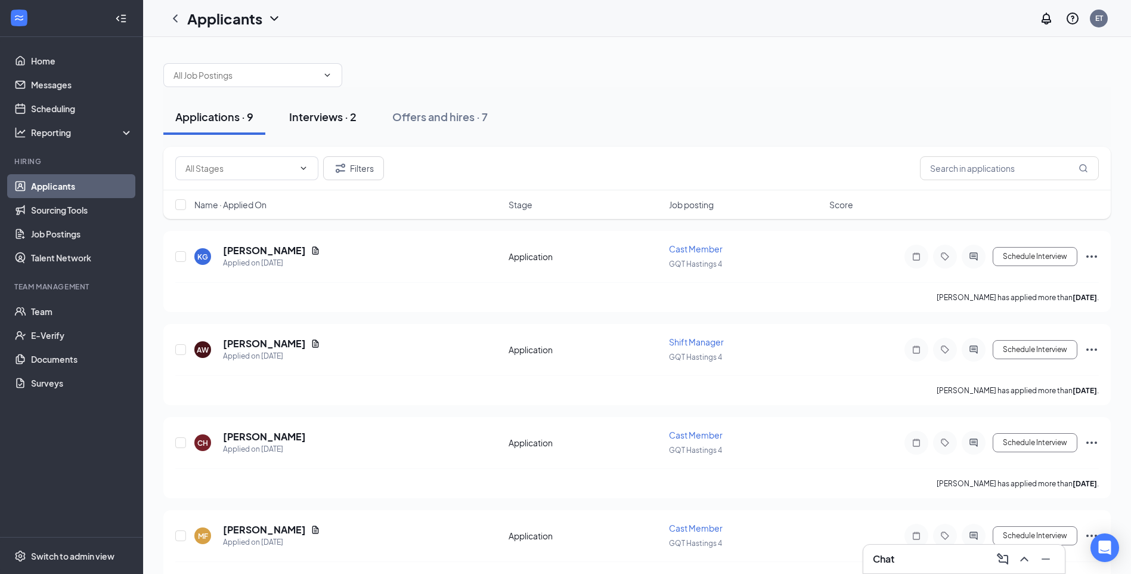
click at [298, 113] on div "Interviews · 2" at bounding box center [322, 116] width 67 height 15
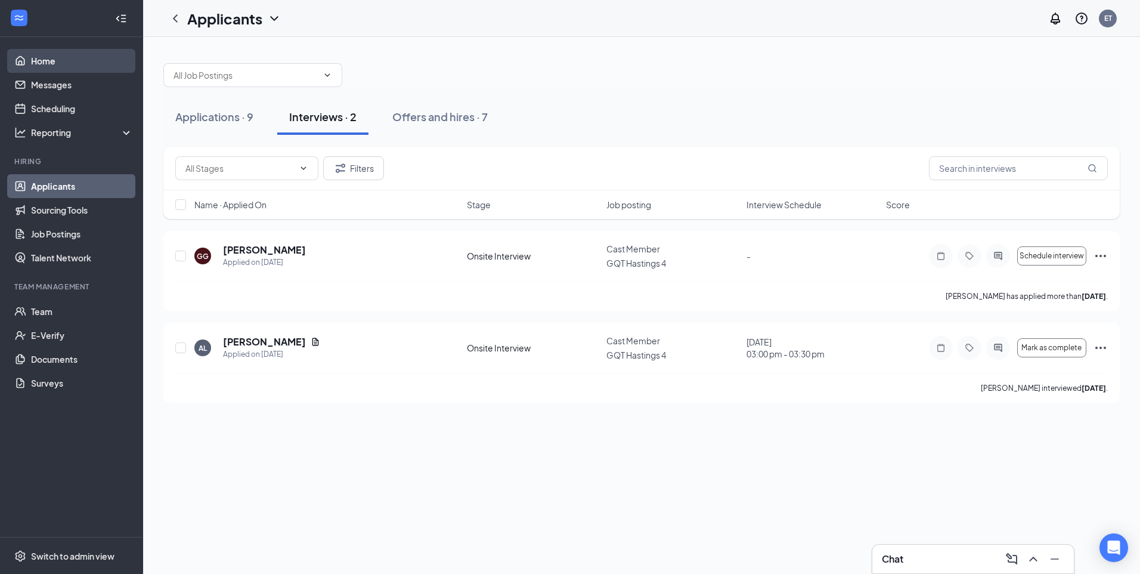
click at [44, 66] on link "Home" at bounding box center [82, 61] width 102 height 24
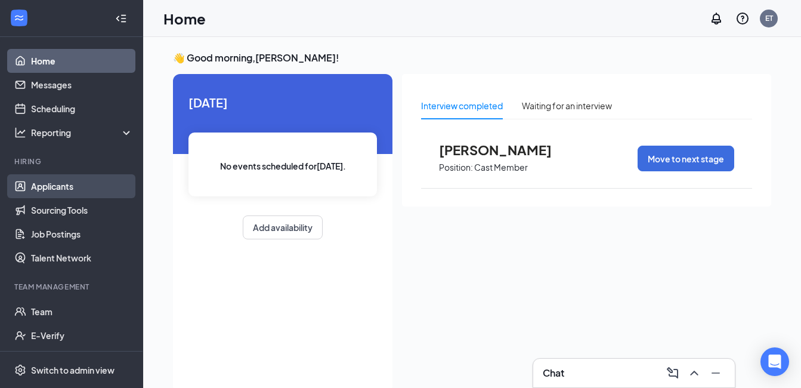
click at [54, 183] on link "Applicants" at bounding box center [82, 186] width 102 height 24
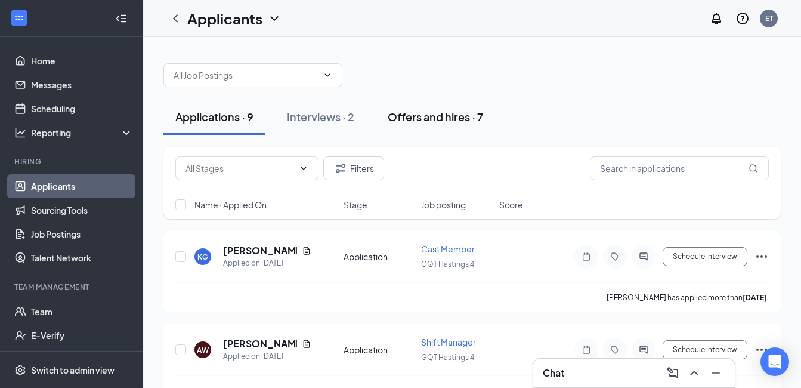
click at [404, 116] on div "Offers and hires · 7" at bounding box center [435, 116] width 95 height 15
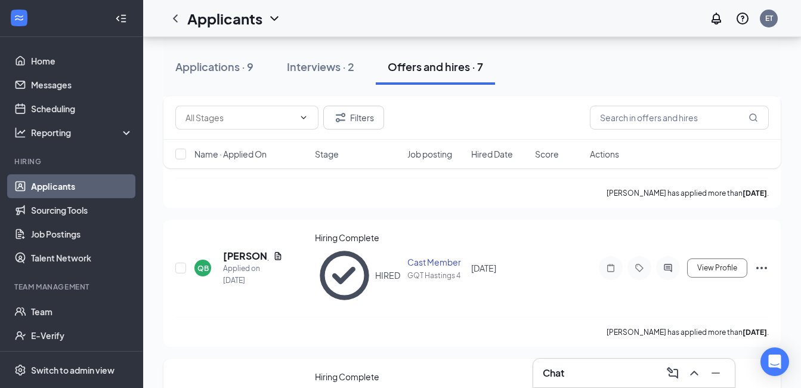
scroll to position [179, 0]
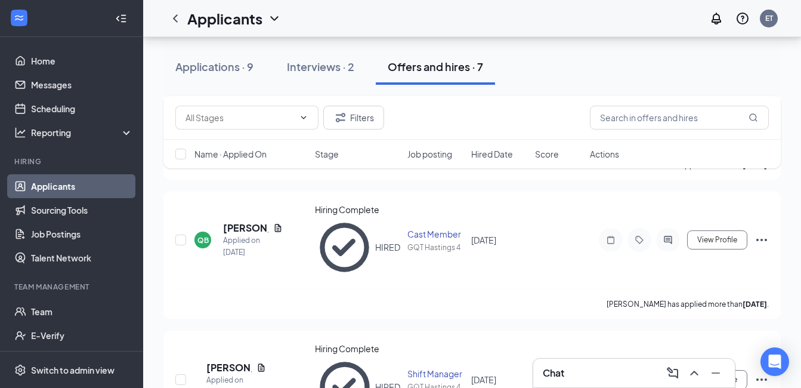
click at [250, 172] on div "Filters Name · Applied On Stage Job posting Hired Date Score Actions" at bounding box center [471, 138] width 617 height 84
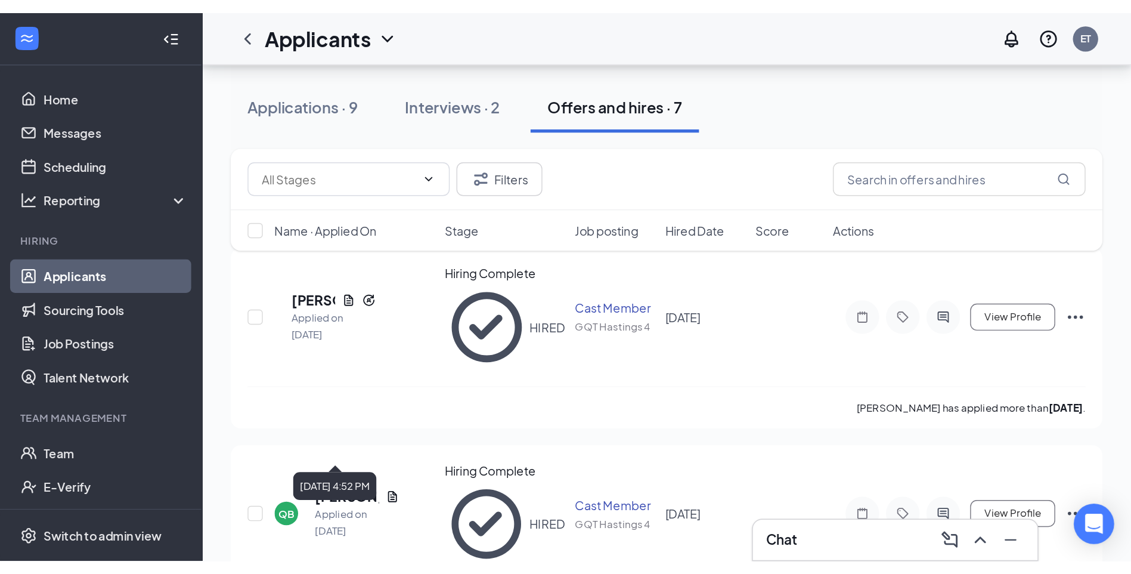
scroll to position [60, 0]
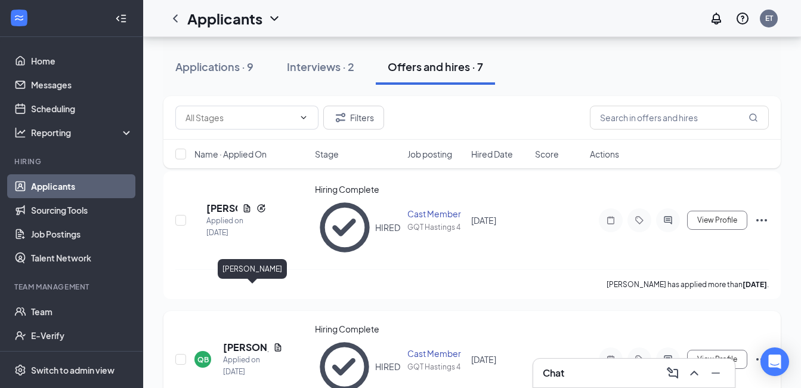
click at [244, 340] on h5 "[PERSON_NAME]" at bounding box center [245, 346] width 45 height 13
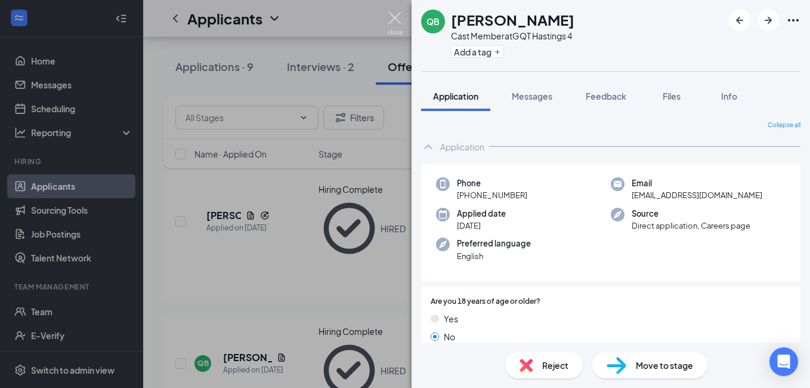
drag, startPoint x: 398, startPoint y: 24, endPoint x: 470, endPoint y: 2, distance: 75.4
click at [398, 24] on img at bounding box center [395, 23] width 15 height 23
